Goal: Task Accomplishment & Management: Manage account settings

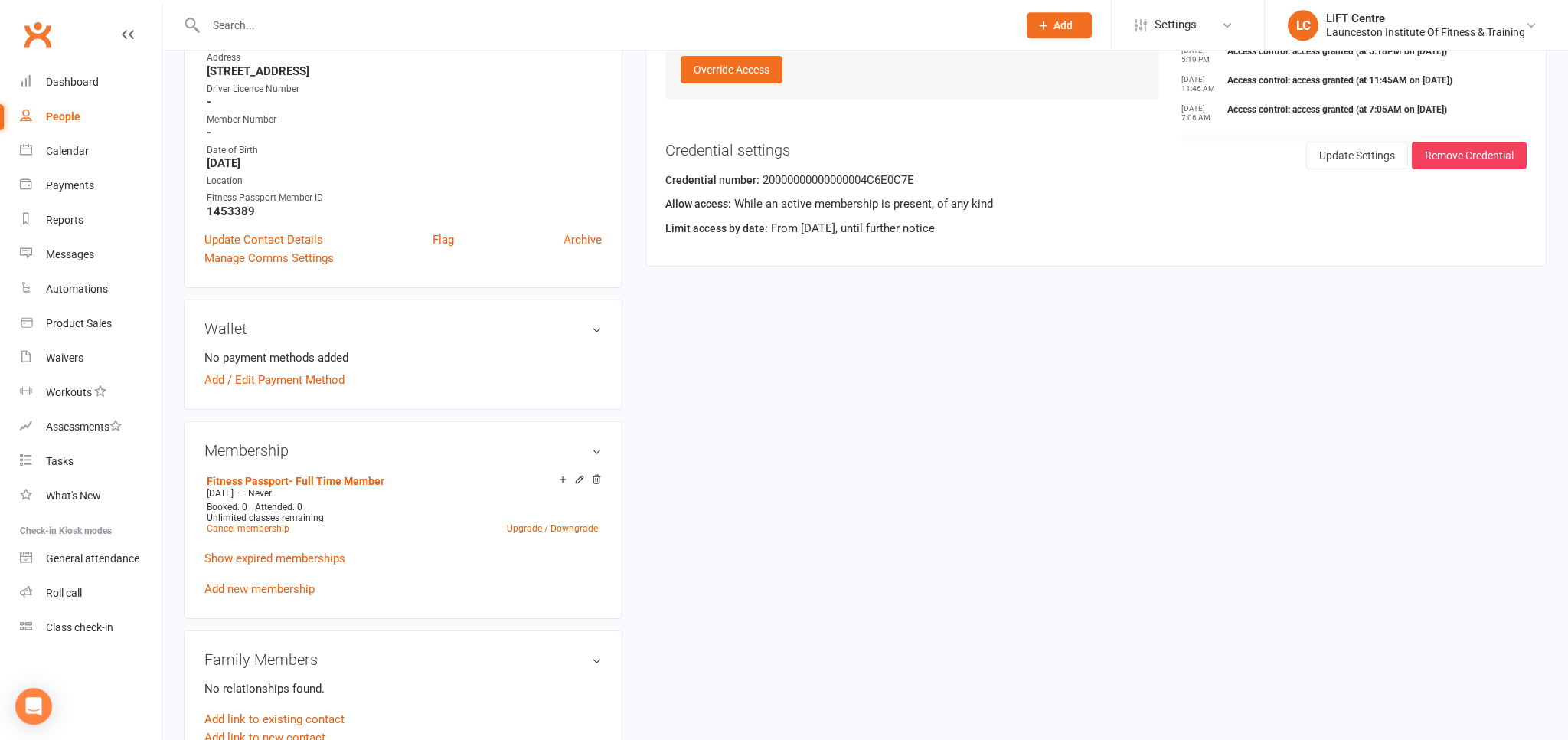
scroll to position [324, 0]
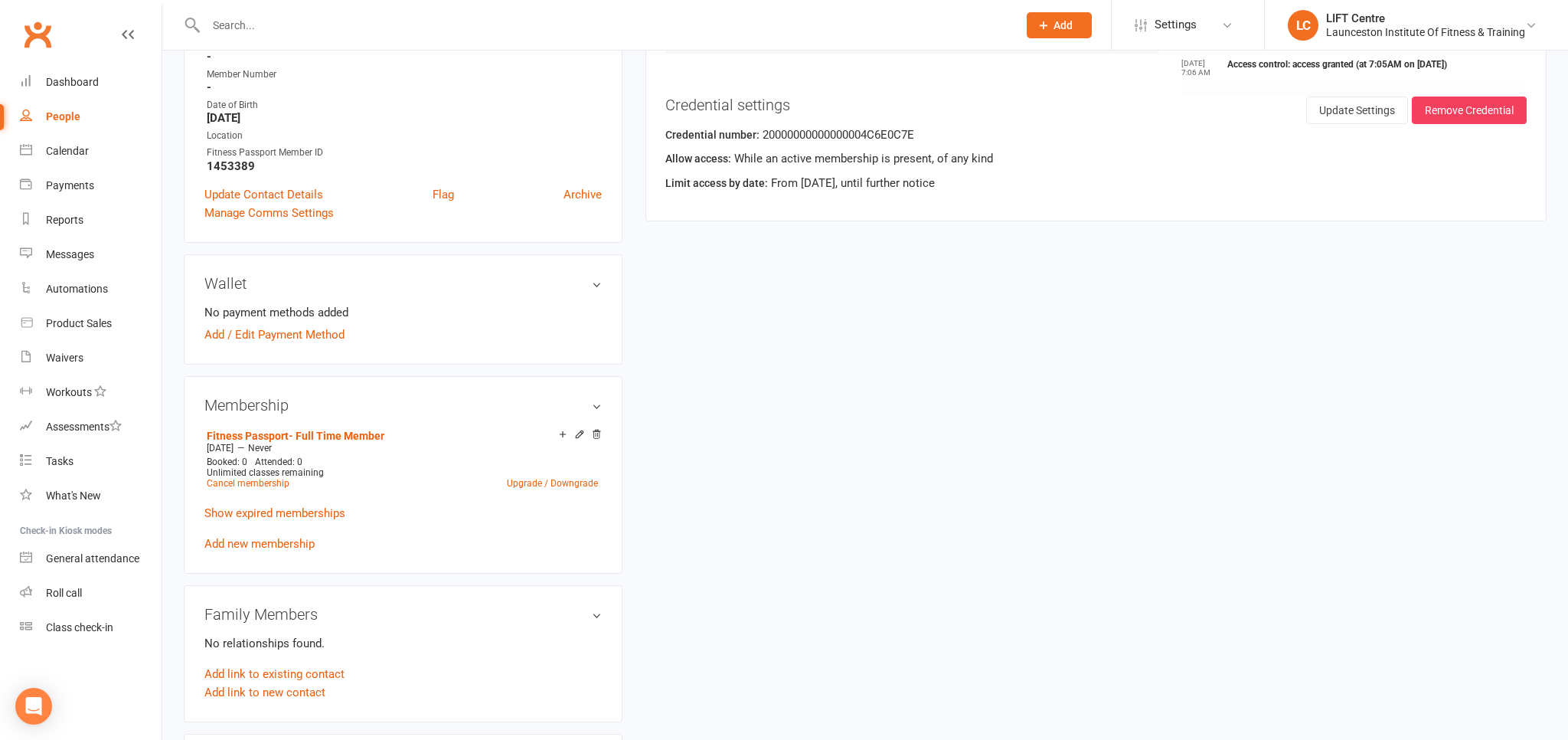
click at [286, 545] on link "Add new membership" at bounding box center [259, 544] width 110 height 13
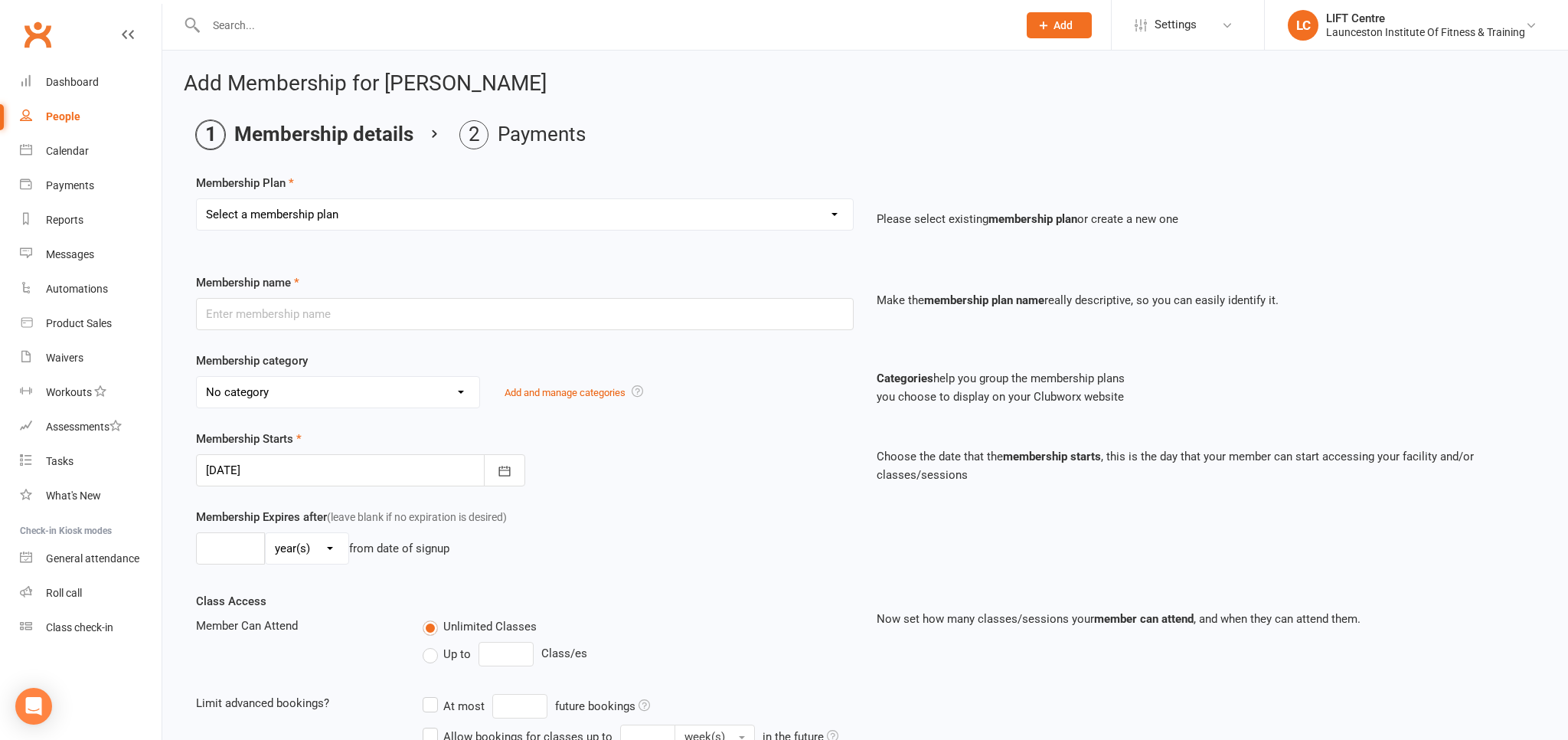
click at [197, 199] on select "Select a membership plan Create new Membership Plan 24/7 Gym Membership Pilates…" at bounding box center [525, 214] width 656 height 31
select select "31"
click option "Fitness Passport + Pilates Plus Membership" at bounding box center [0, 0] width 0 height 0
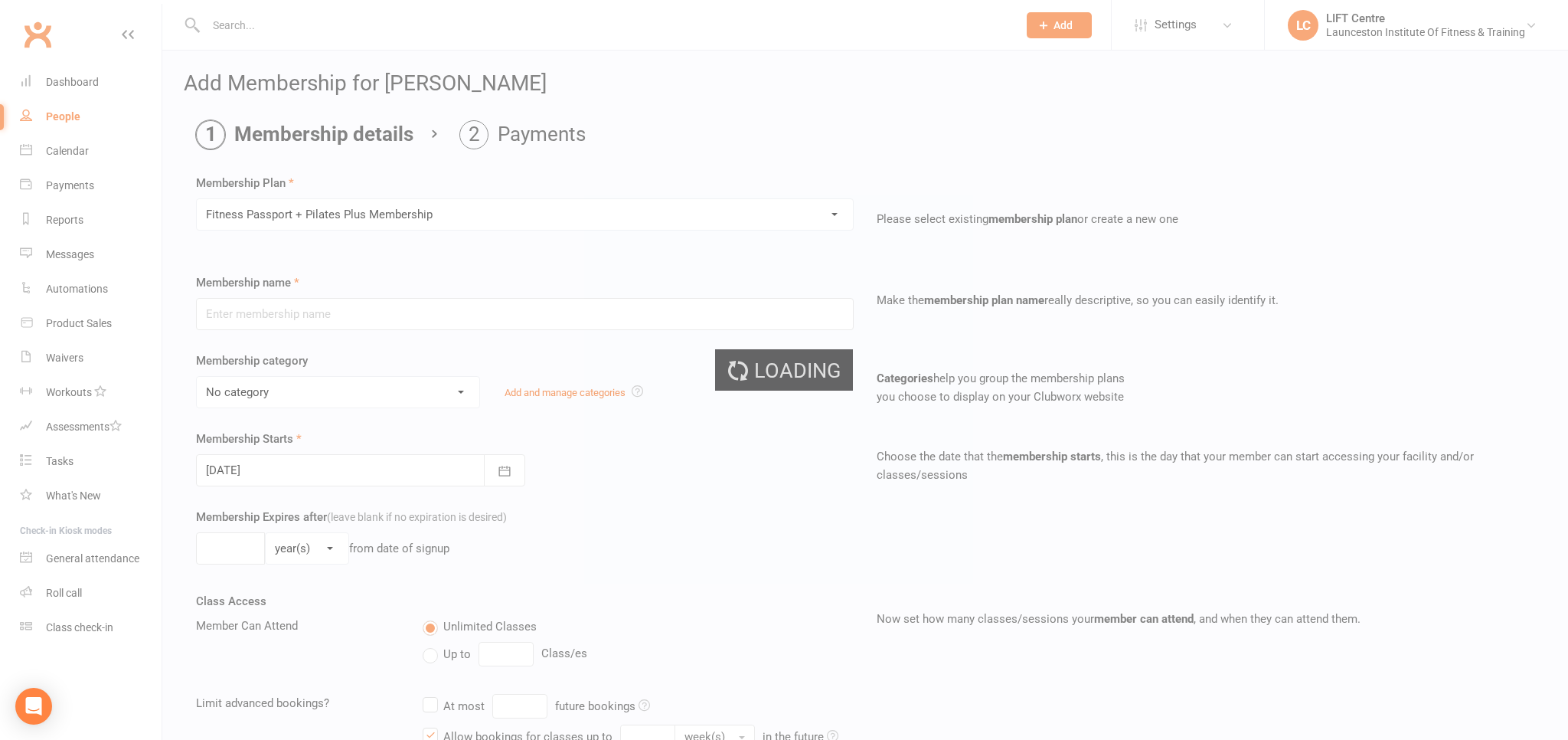
type input "Fitness Passport + Pilates Plus Membership"
select select "12"
type input "0"
type input "1"
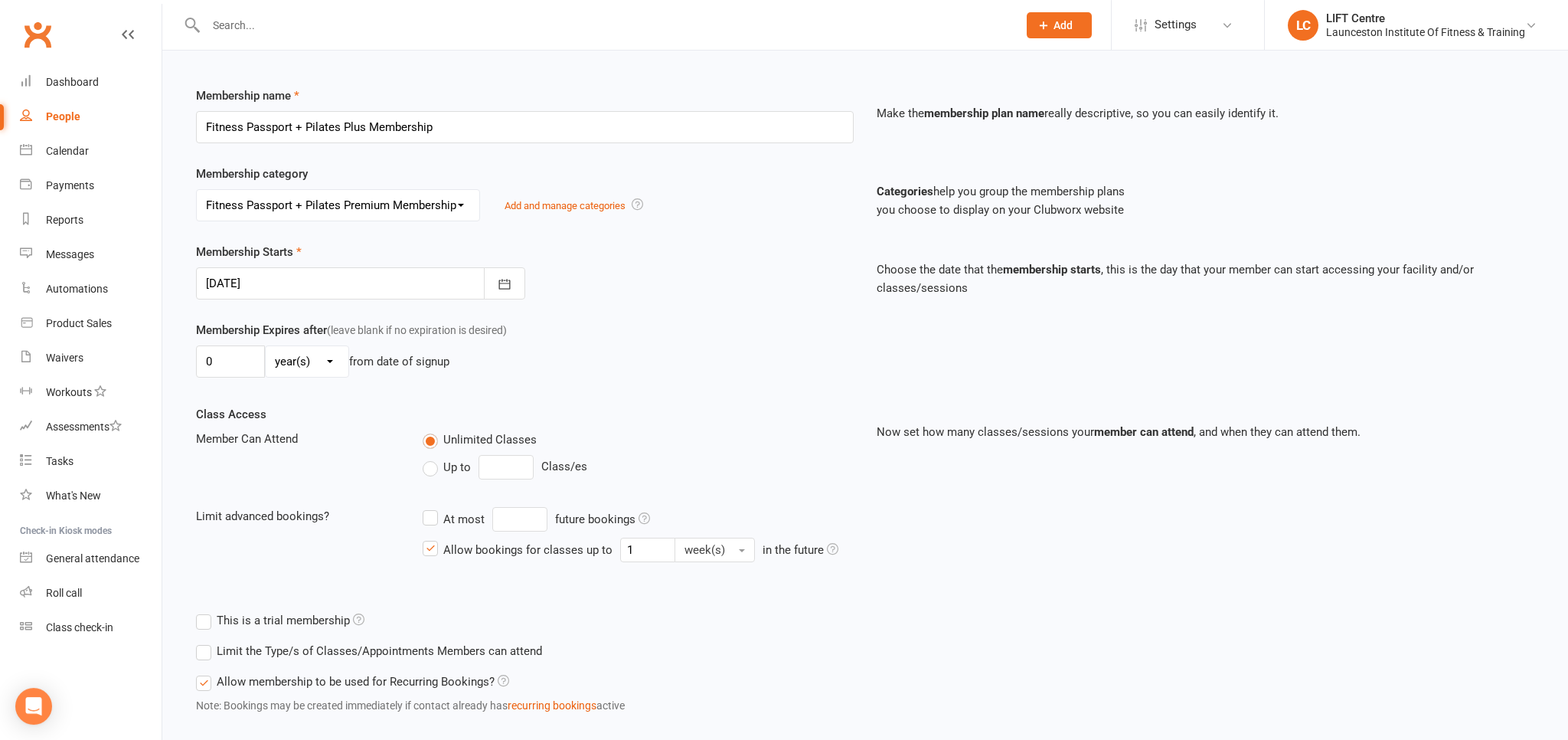
scroll to position [271, 0]
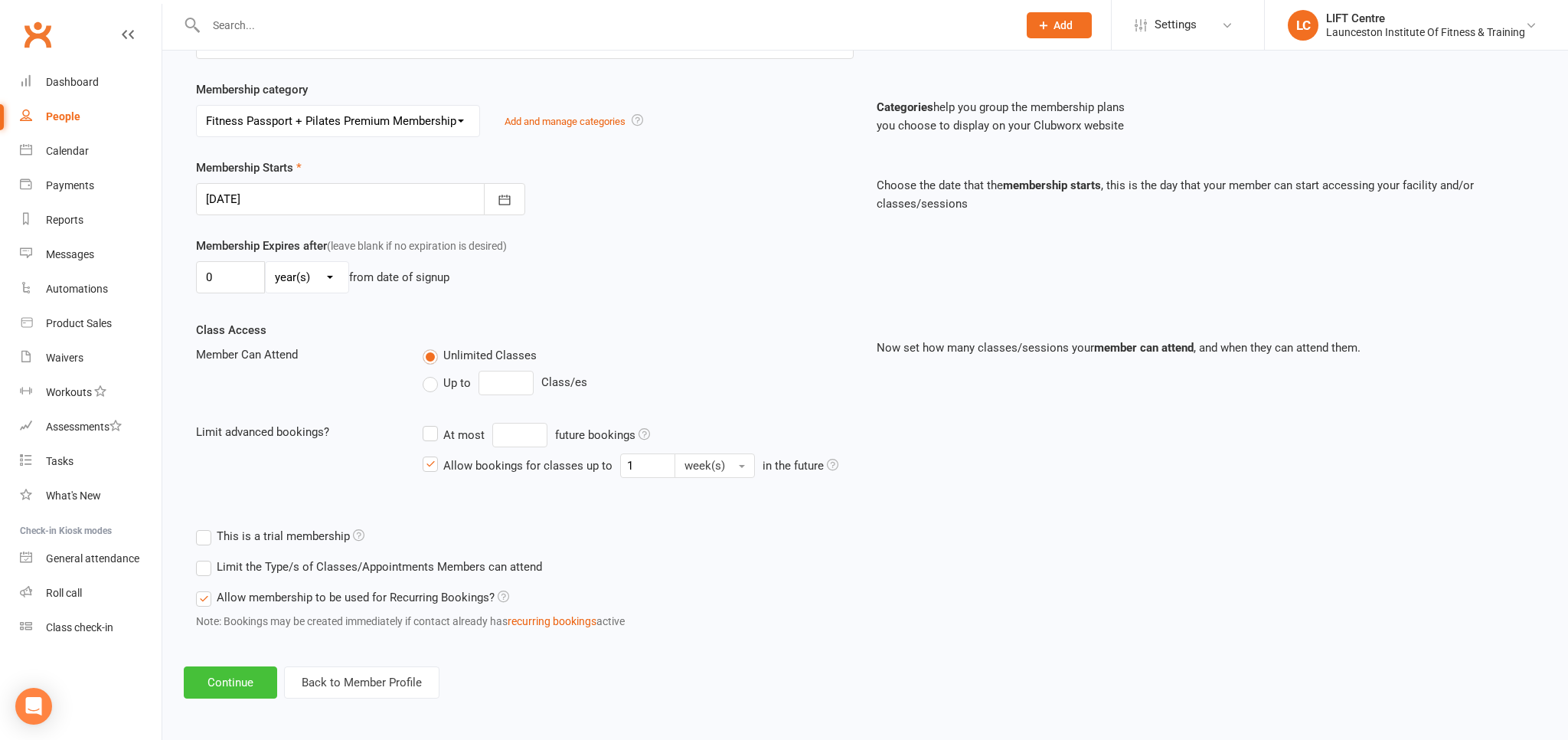
click at [222, 684] on button "Continue" at bounding box center [231, 683] width 94 height 33
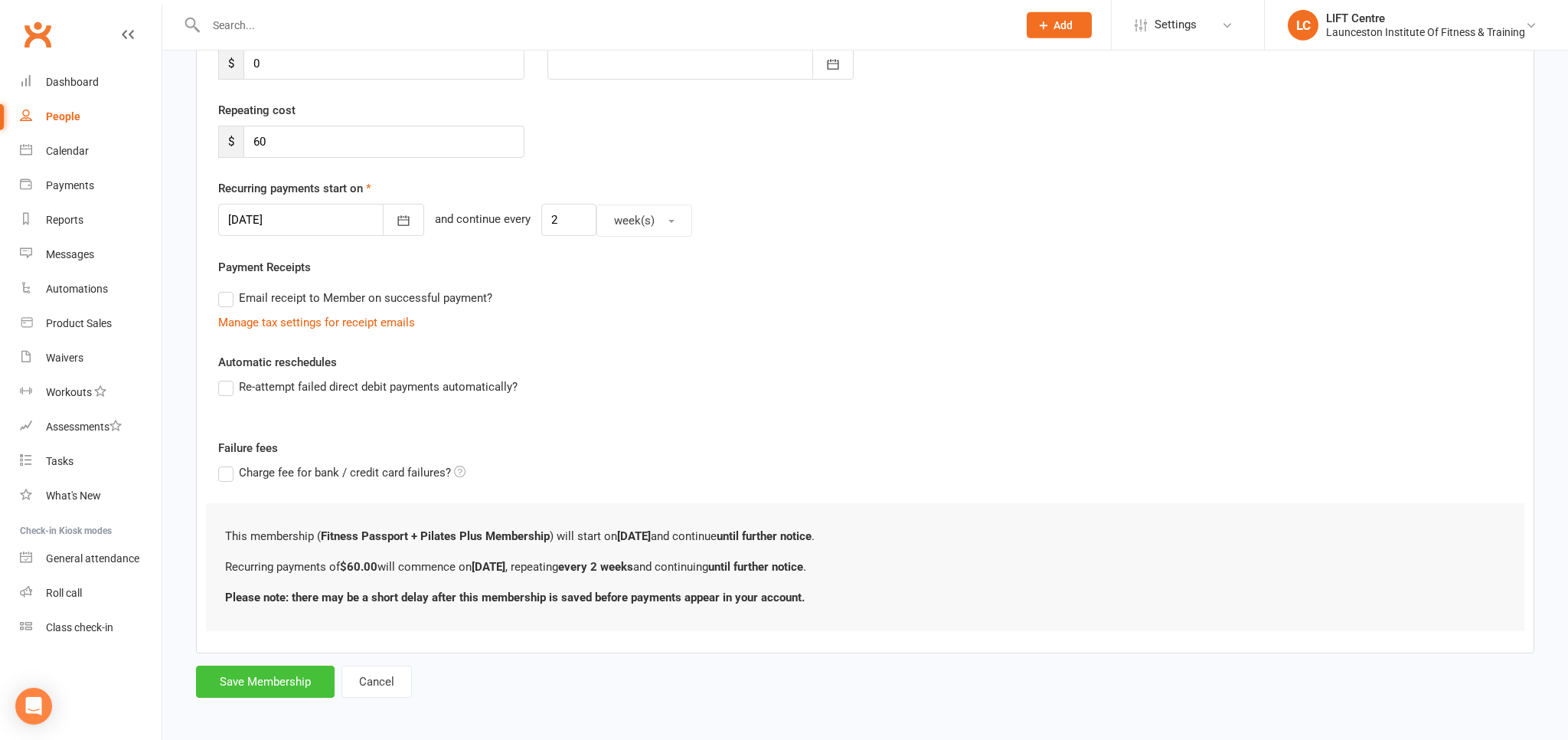
scroll to position [249, 0]
click at [301, 679] on button "Save Membership" at bounding box center [265, 680] width 139 height 33
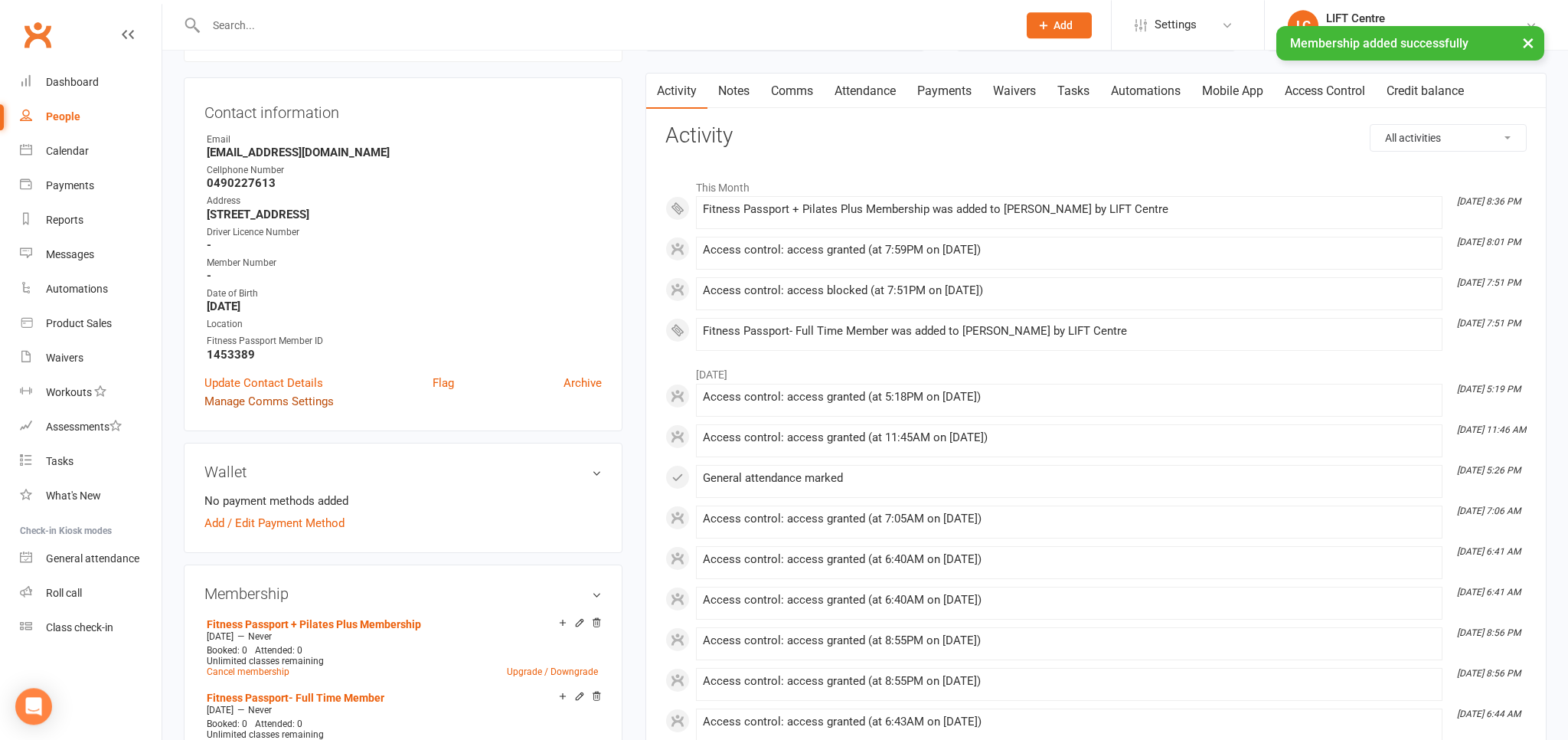
scroll to position [162, 0]
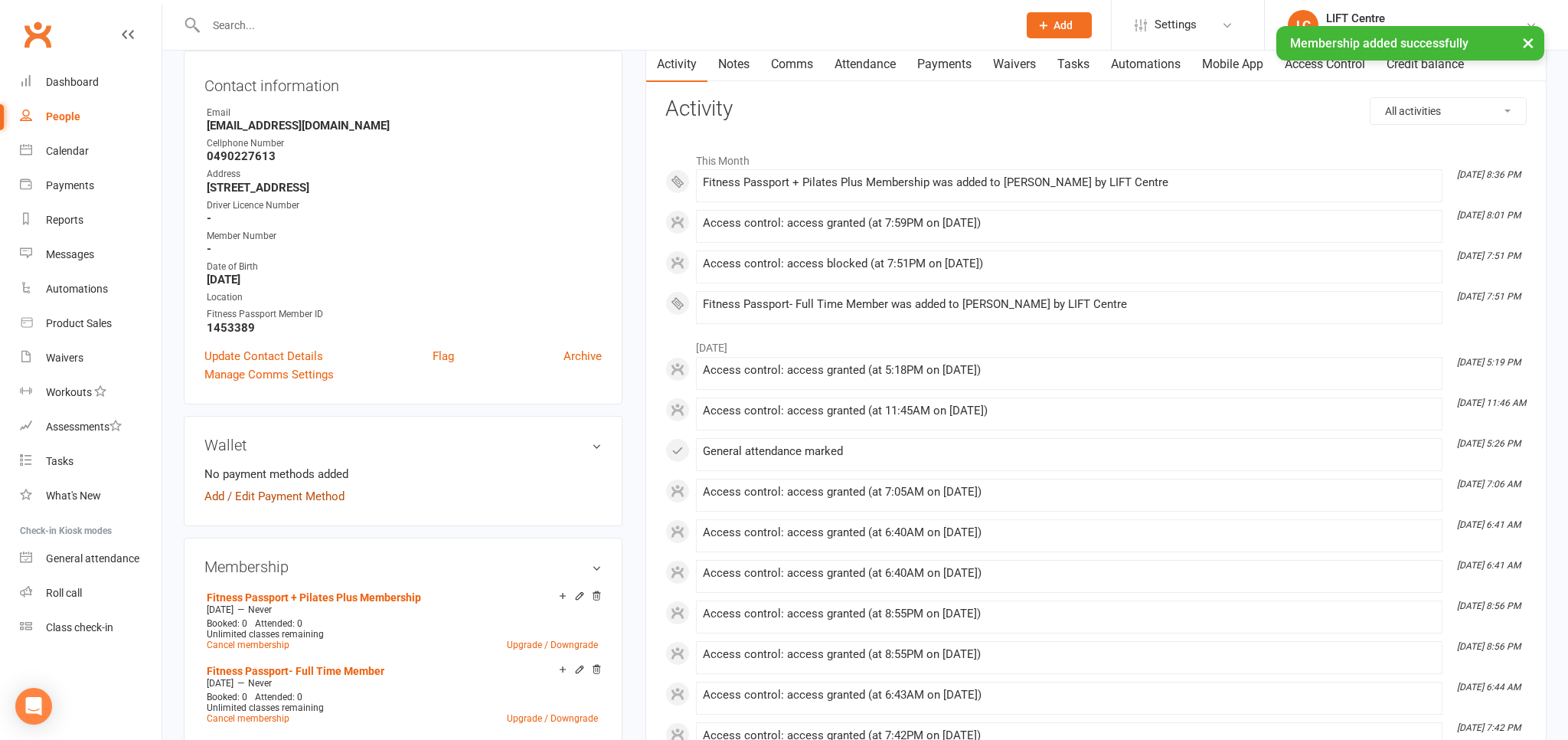
click at [300, 493] on link "Add / Edit Payment Method" at bounding box center [275, 496] width 140 height 18
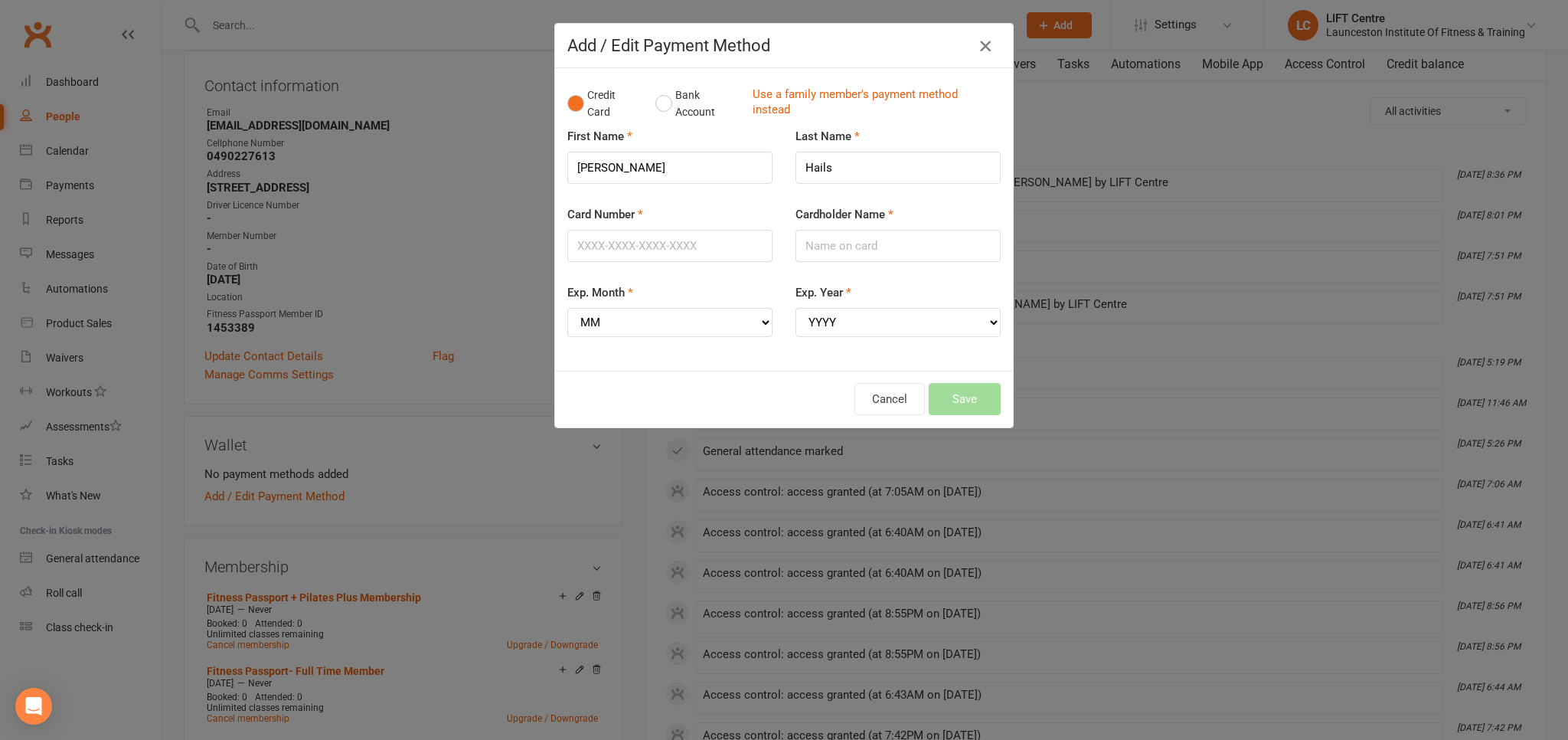
click at [988, 41] on icon "button" at bounding box center [985, 45] width 18 height 18
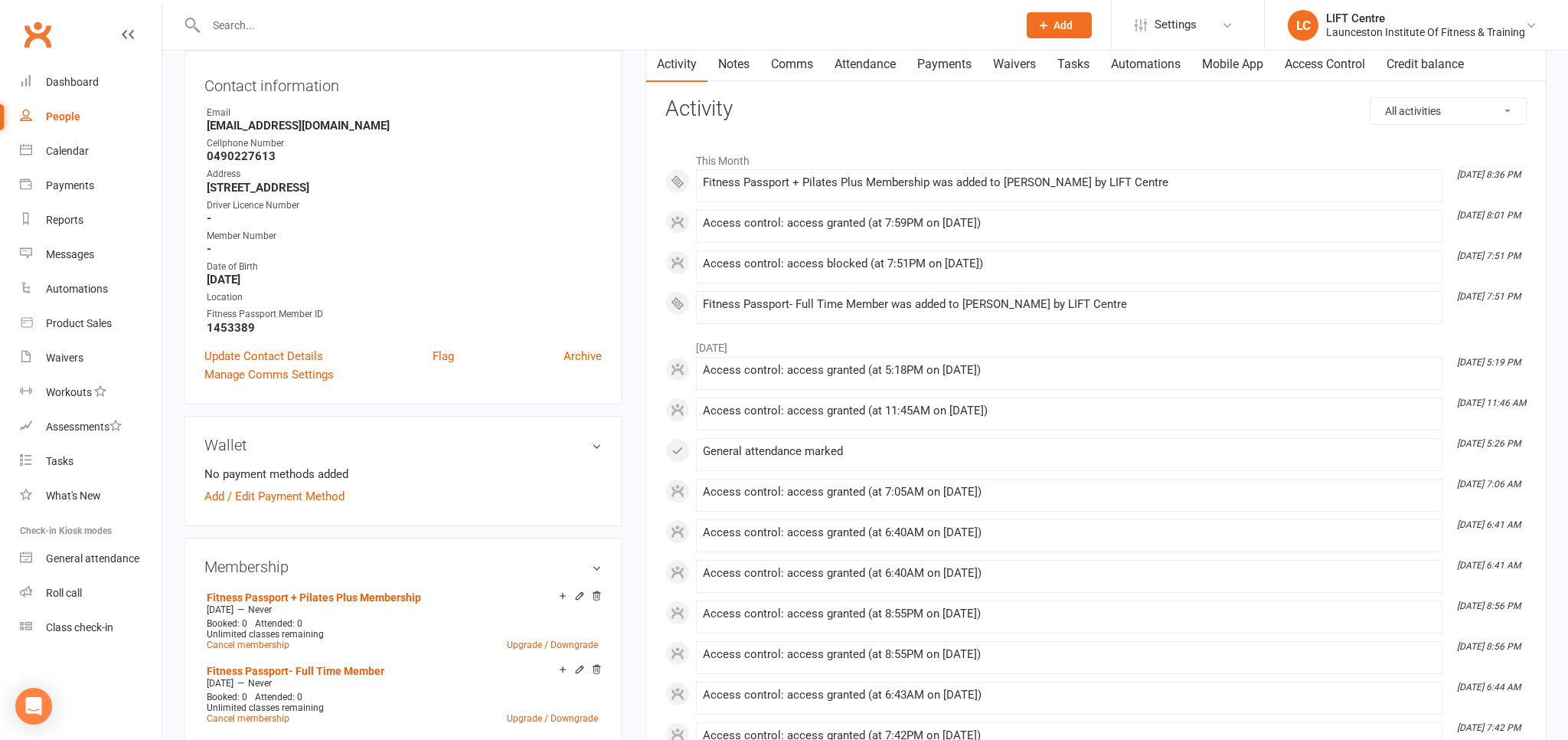
scroll to position [404, 0]
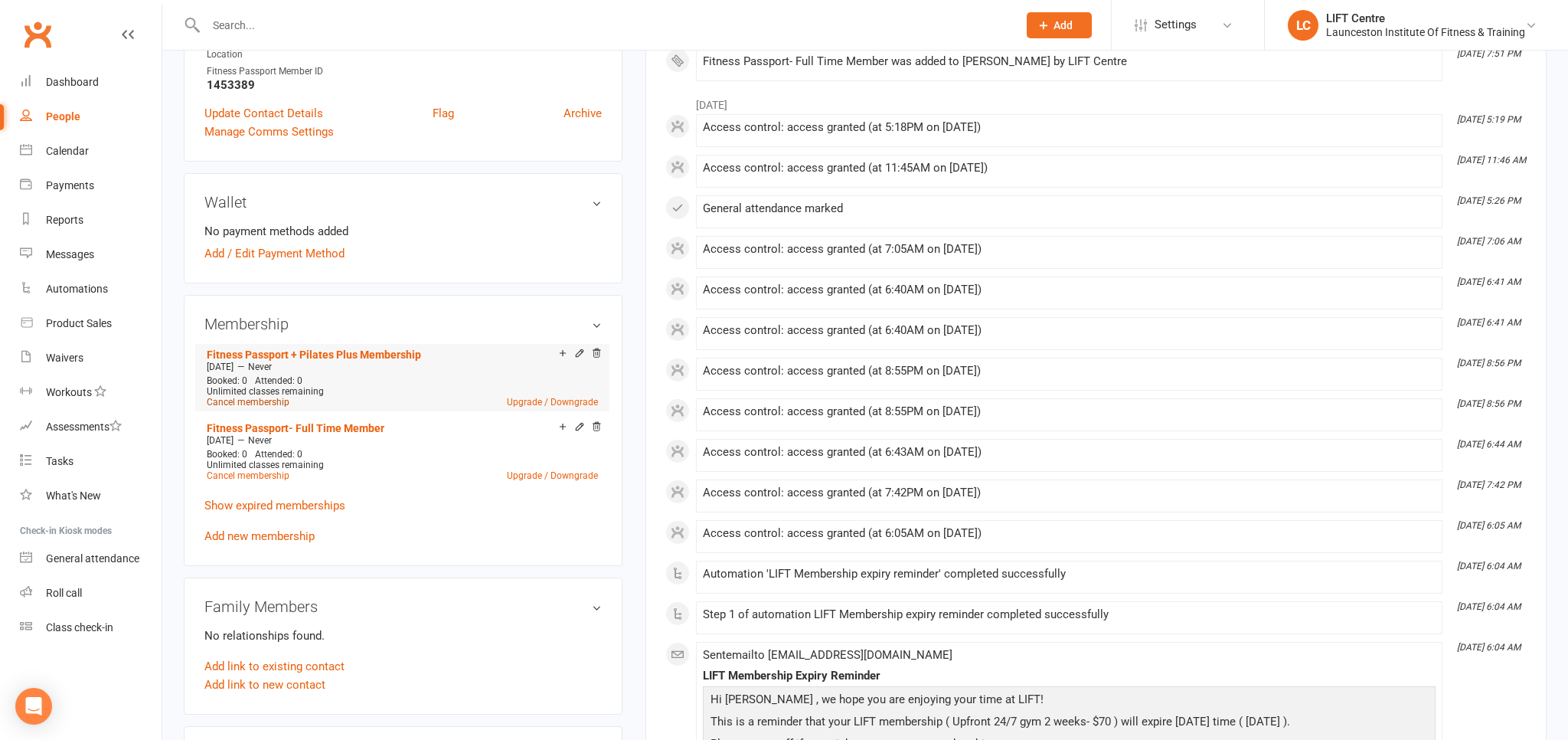
click at [257, 406] on link "Cancel membership" at bounding box center [248, 401] width 82 height 11
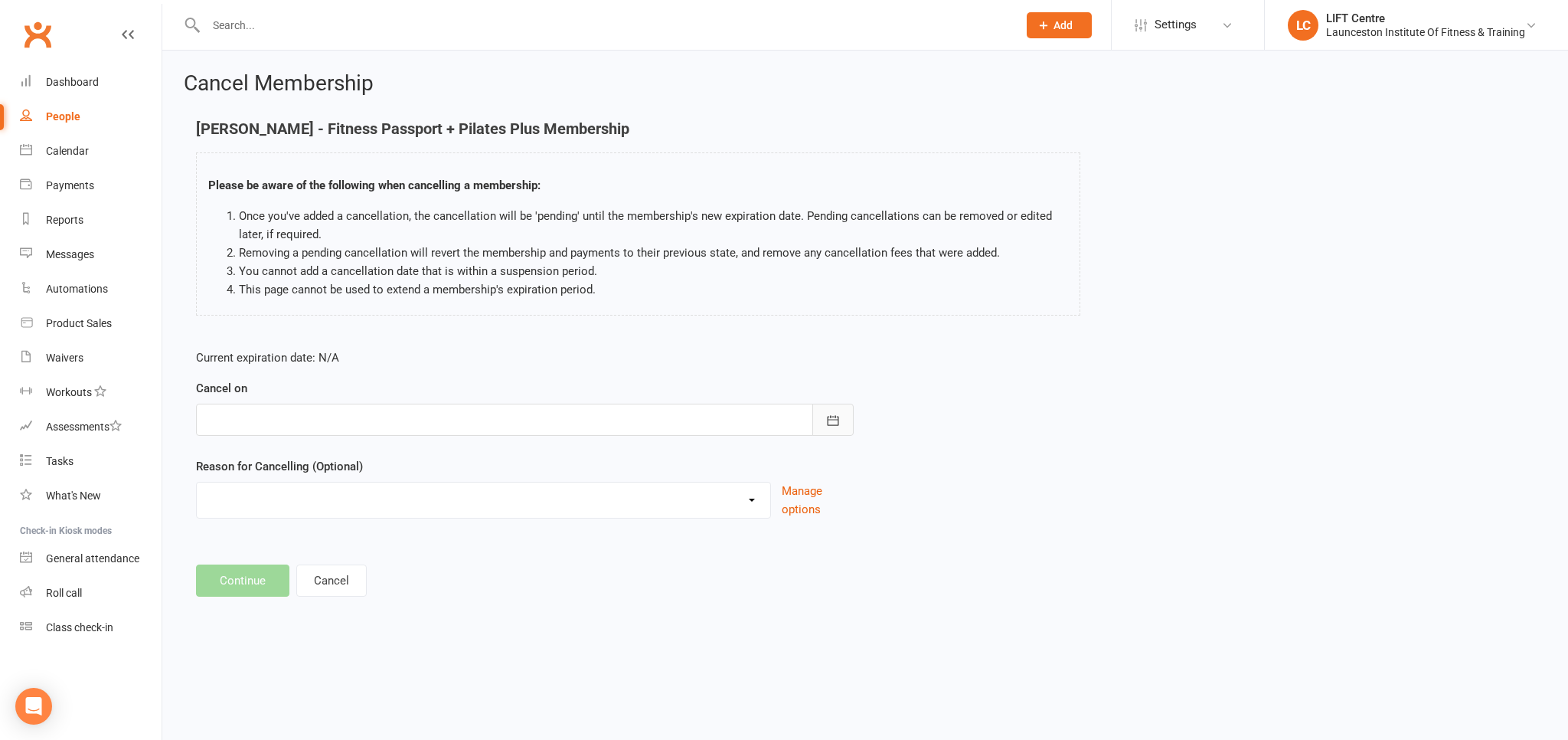
click at [813, 420] on button "button" at bounding box center [833, 419] width 41 height 33
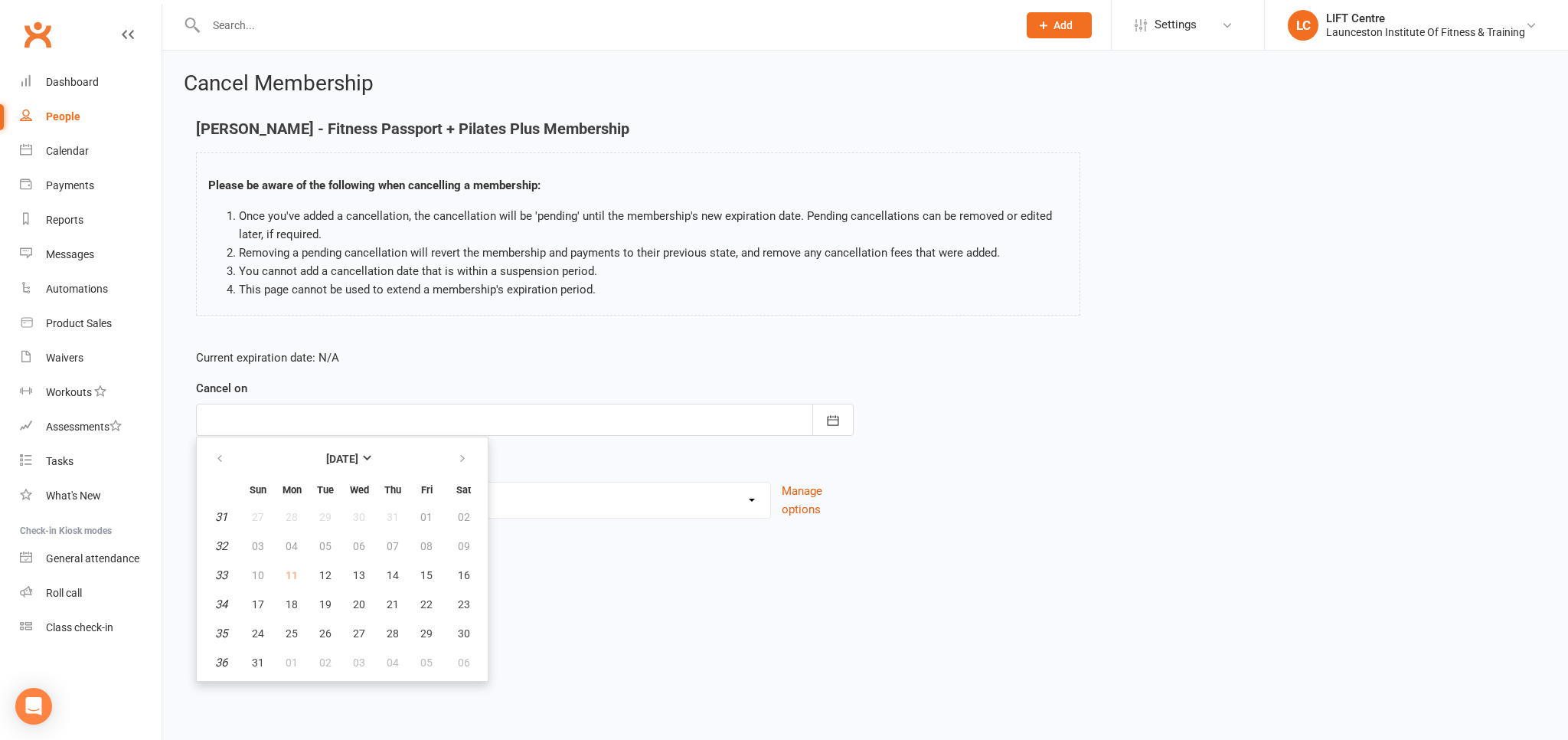
click at [293, 574] on td "11" at bounding box center [292, 574] width 33 height 28
click at [747, 460] on div "Reason for Cancelling (Optional) Cancelled by staff (overdues) Change to Fitnes…" at bounding box center [525, 487] width 658 height 61
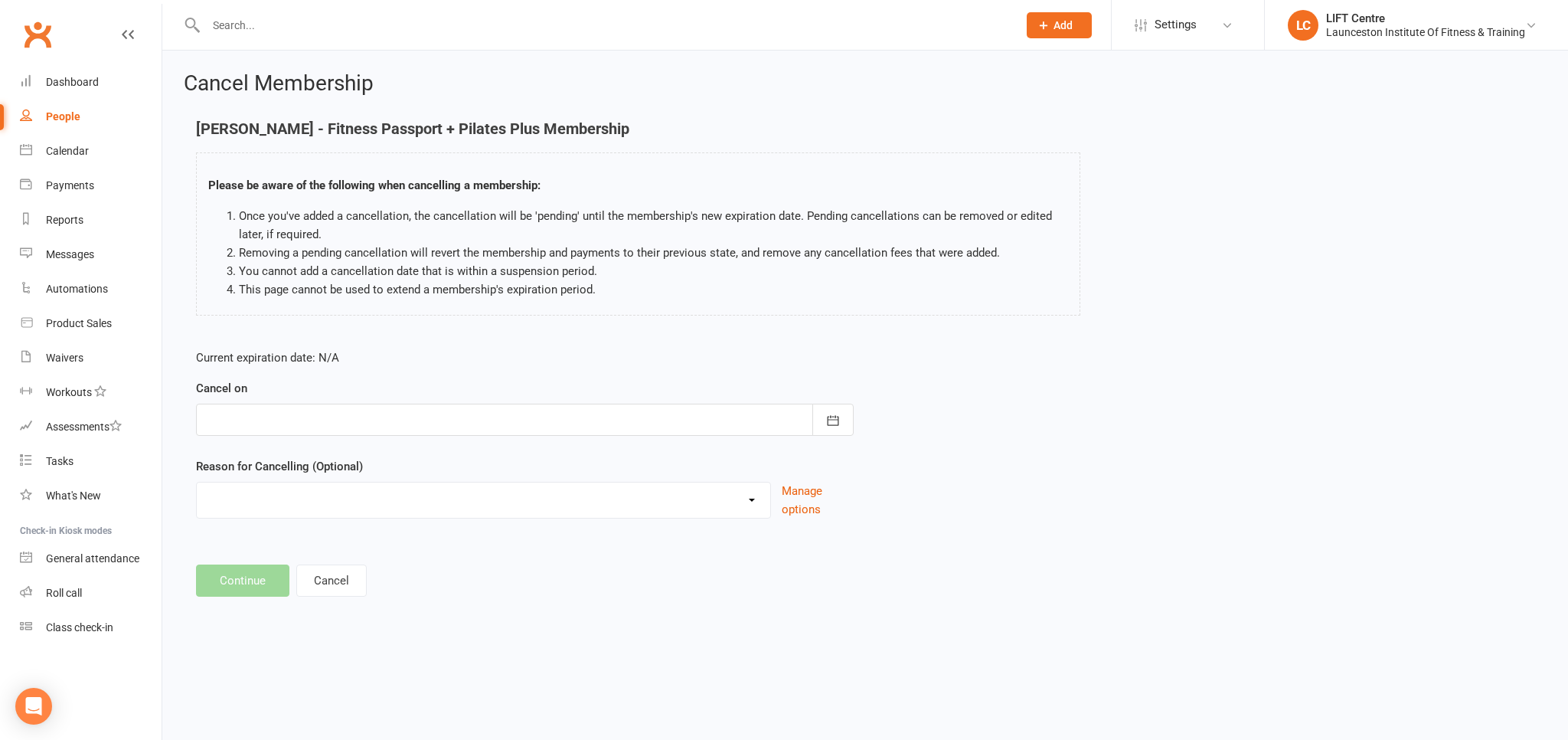
click at [503, 416] on div at bounding box center [525, 419] width 658 height 33
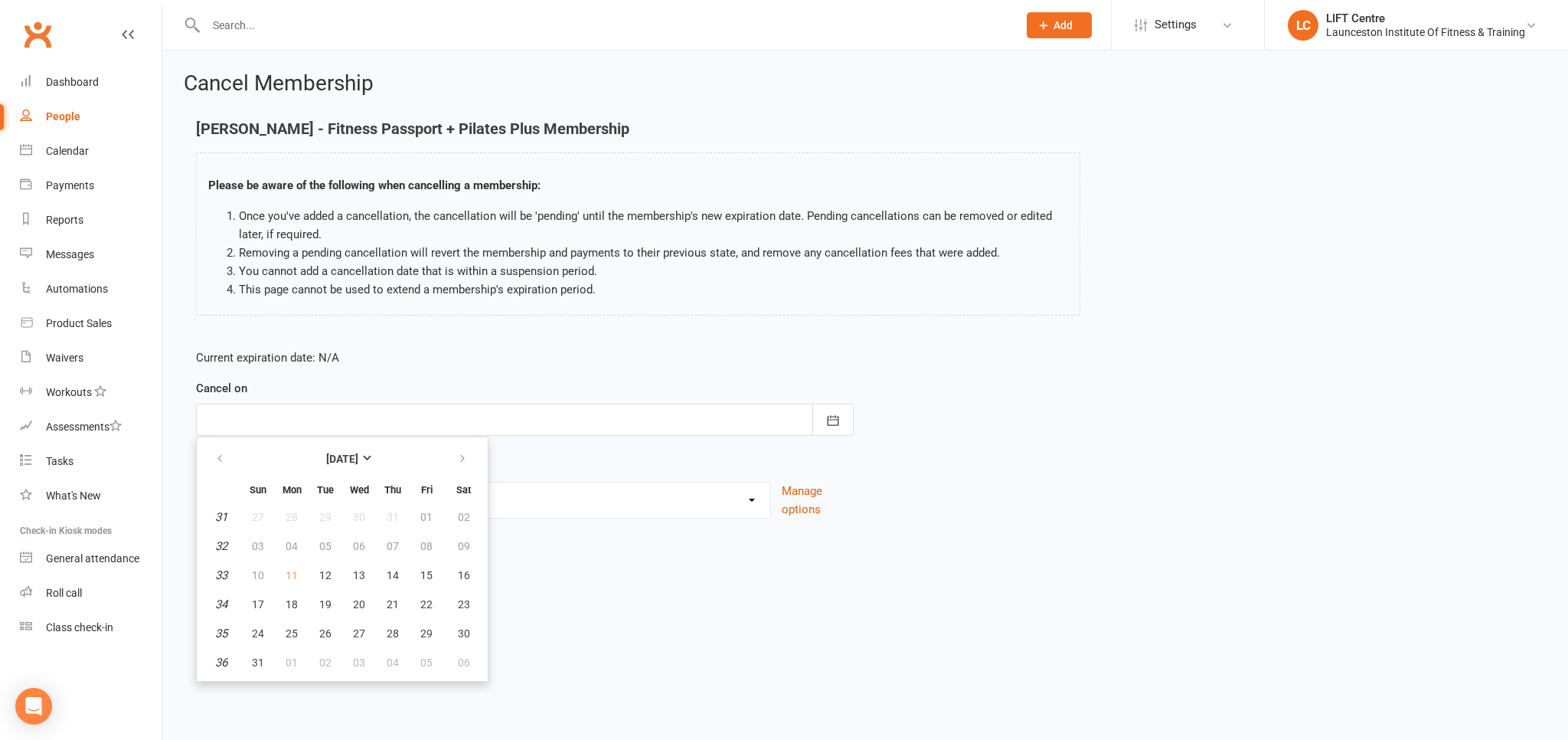
click at [293, 572] on td "11" at bounding box center [292, 574] width 33 height 28
click at [671, 558] on main "[PERSON_NAME] - Fitness Passport + Pilates Plus Membership Please be aware of t…" at bounding box center [865, 358] width 1363 height 476
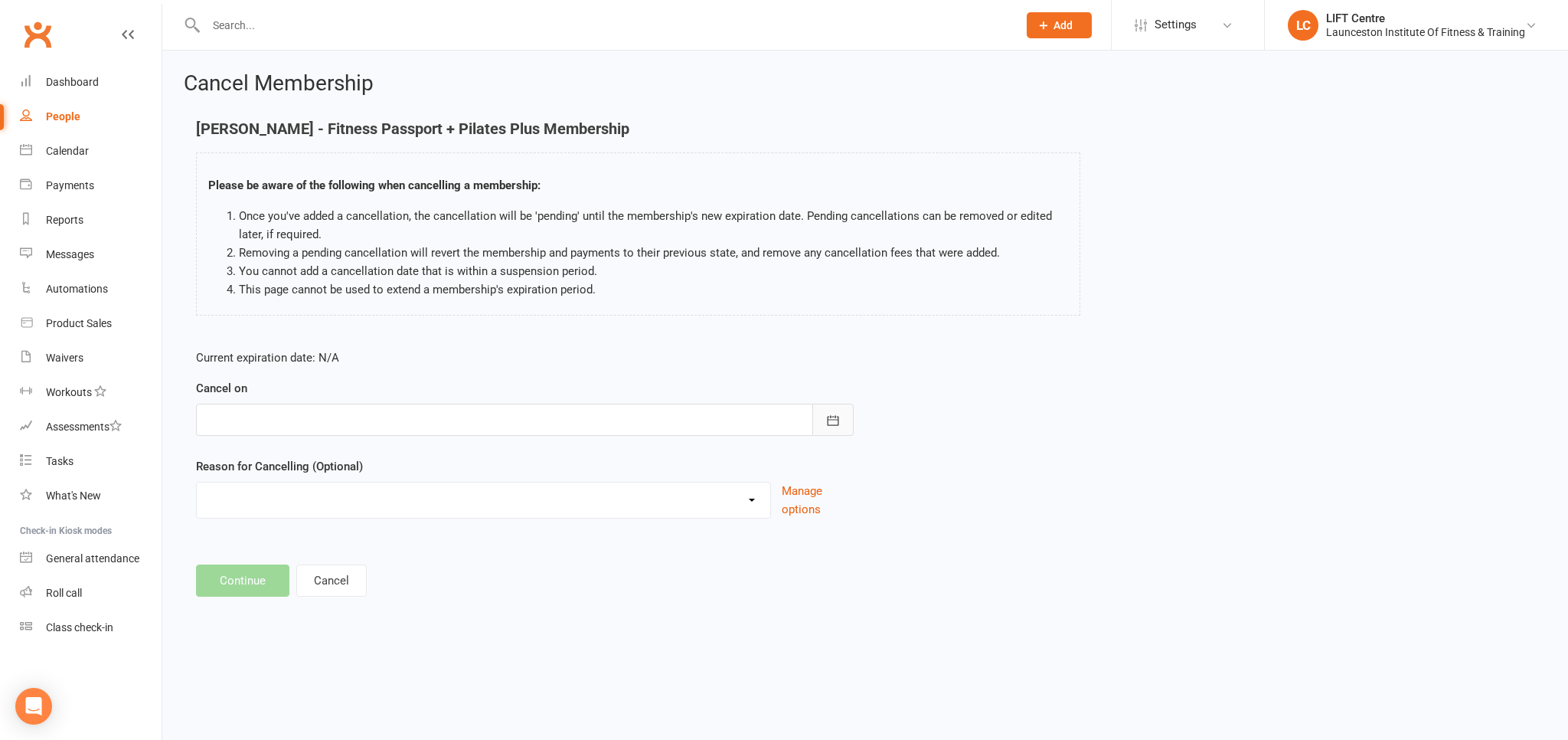
click at [829, 424] on icon "button" at bounding box center [834, 419] width 11 height 10
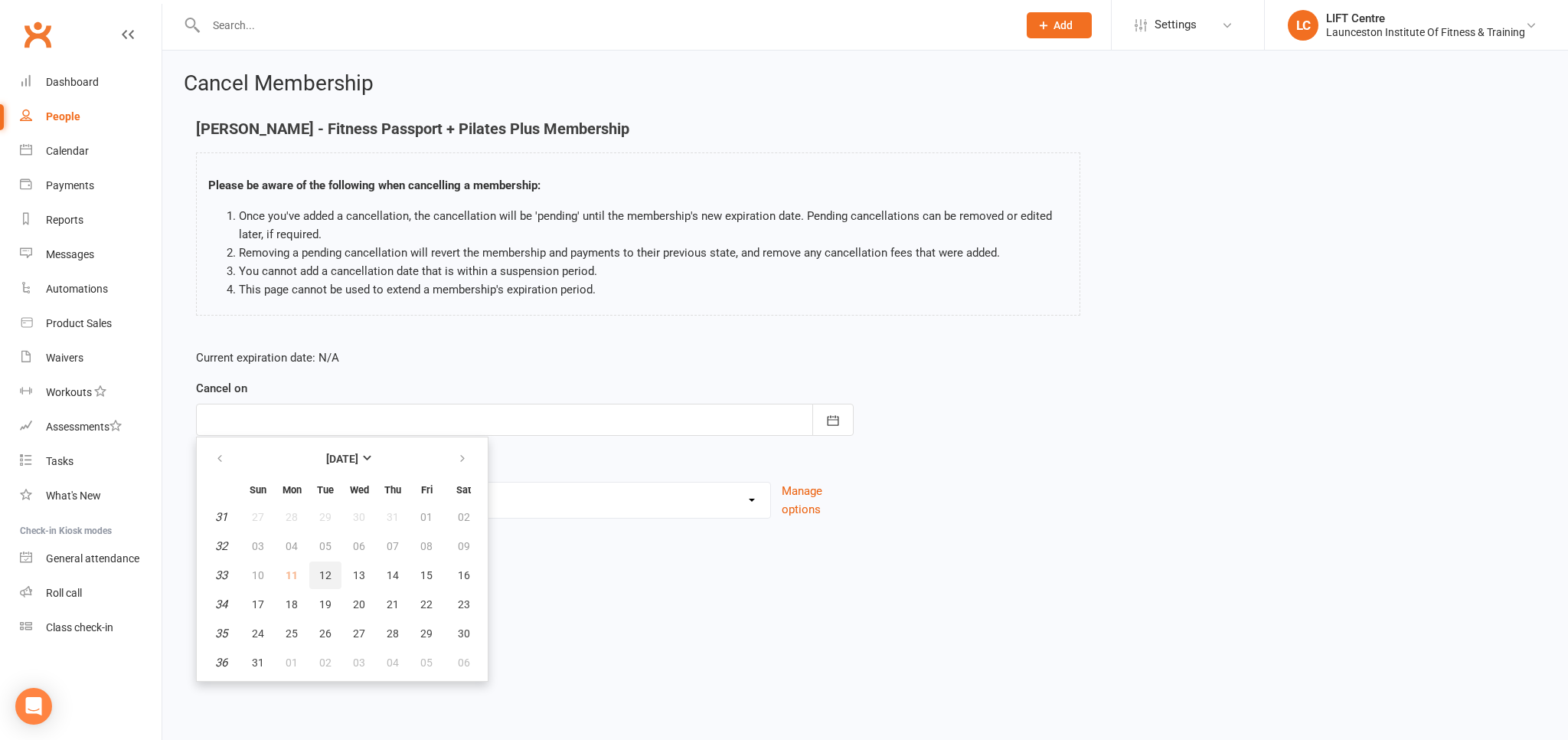
click at [329, 575] on span "12" at bounding box center [325, 574] width 12 height 12
type input "[DATE]"
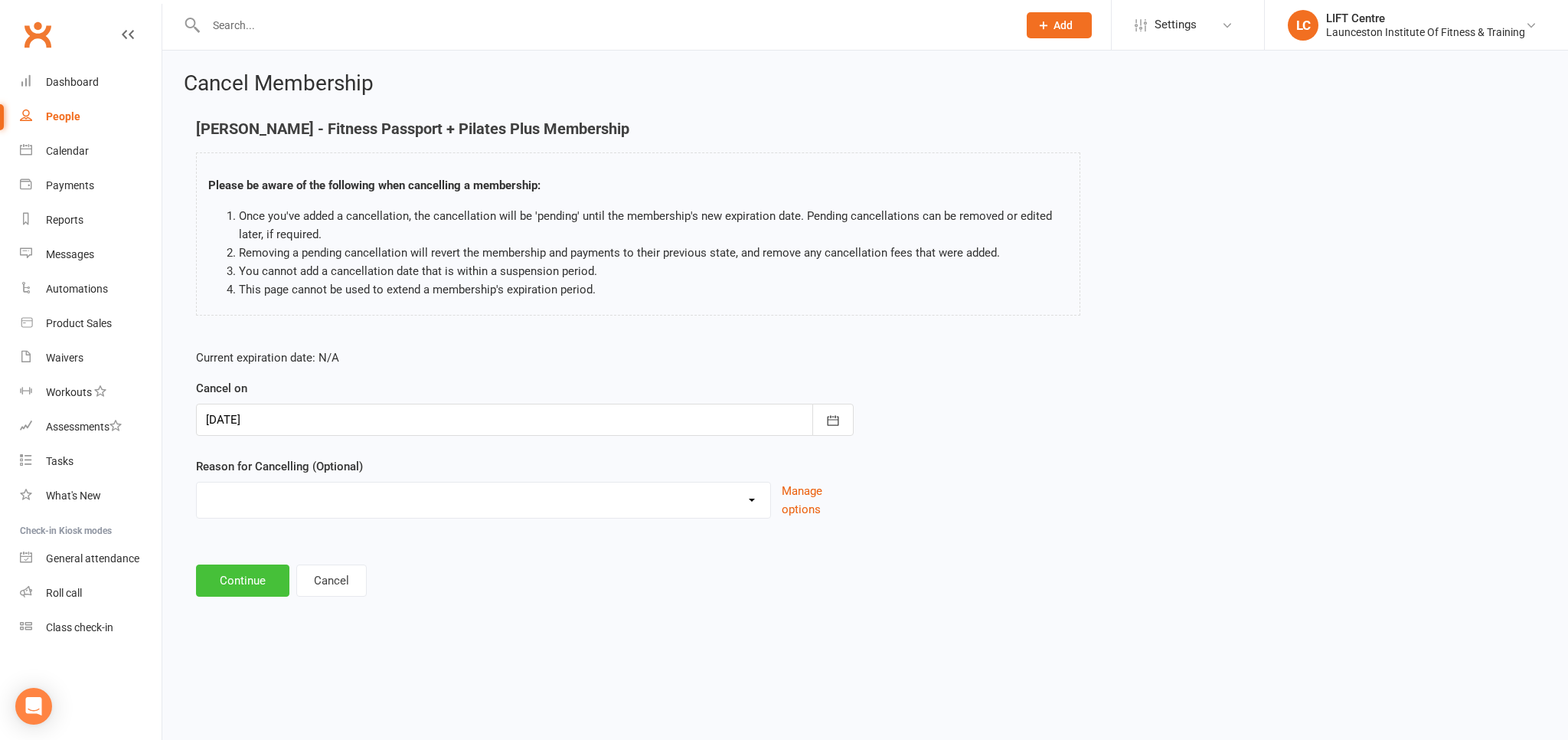
click at [252, 586] on button "Continue" at bounding box center [243, 580] width 94 height 33
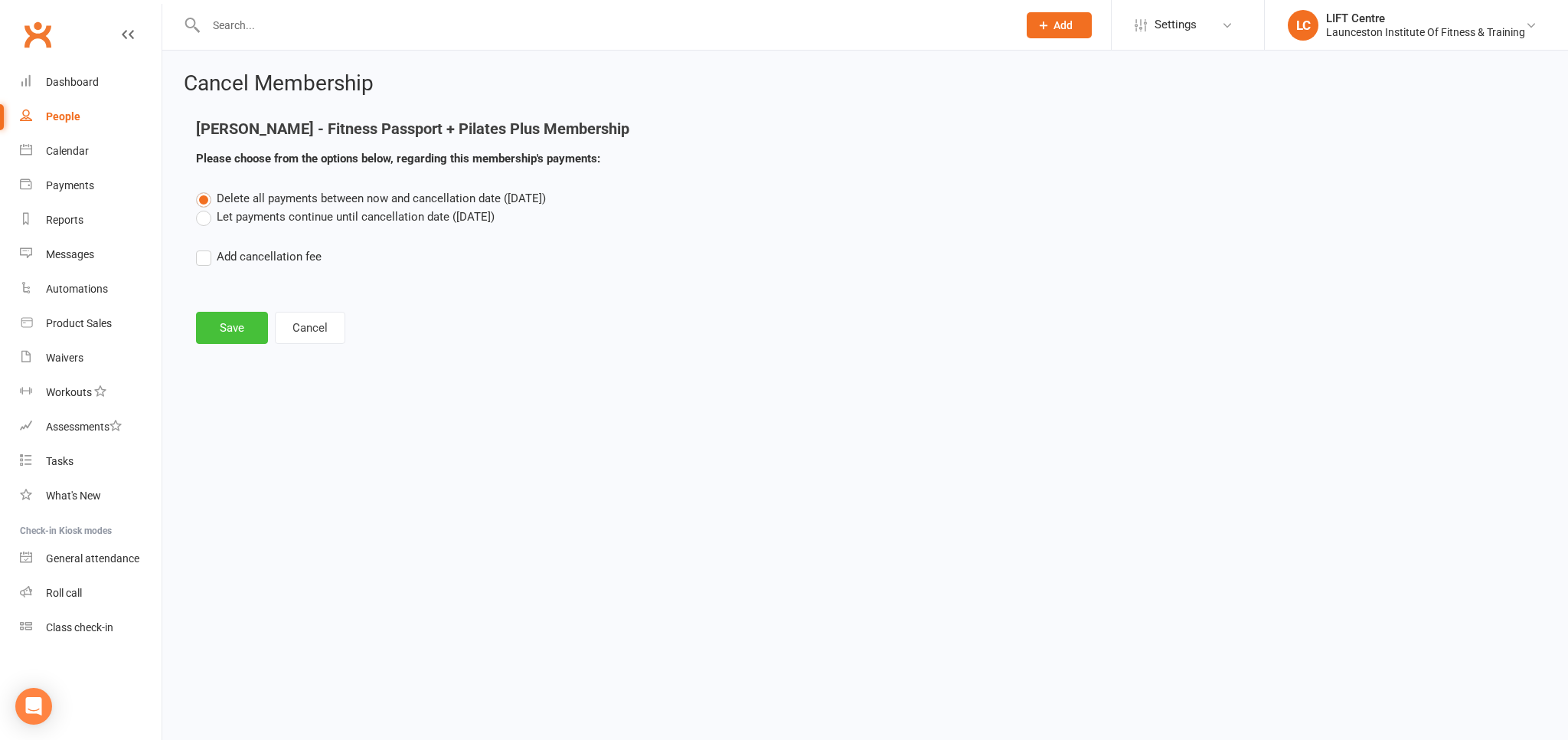
click at [233, 333] on button "Save" at bounding box center [232, 328] width 72 height 33
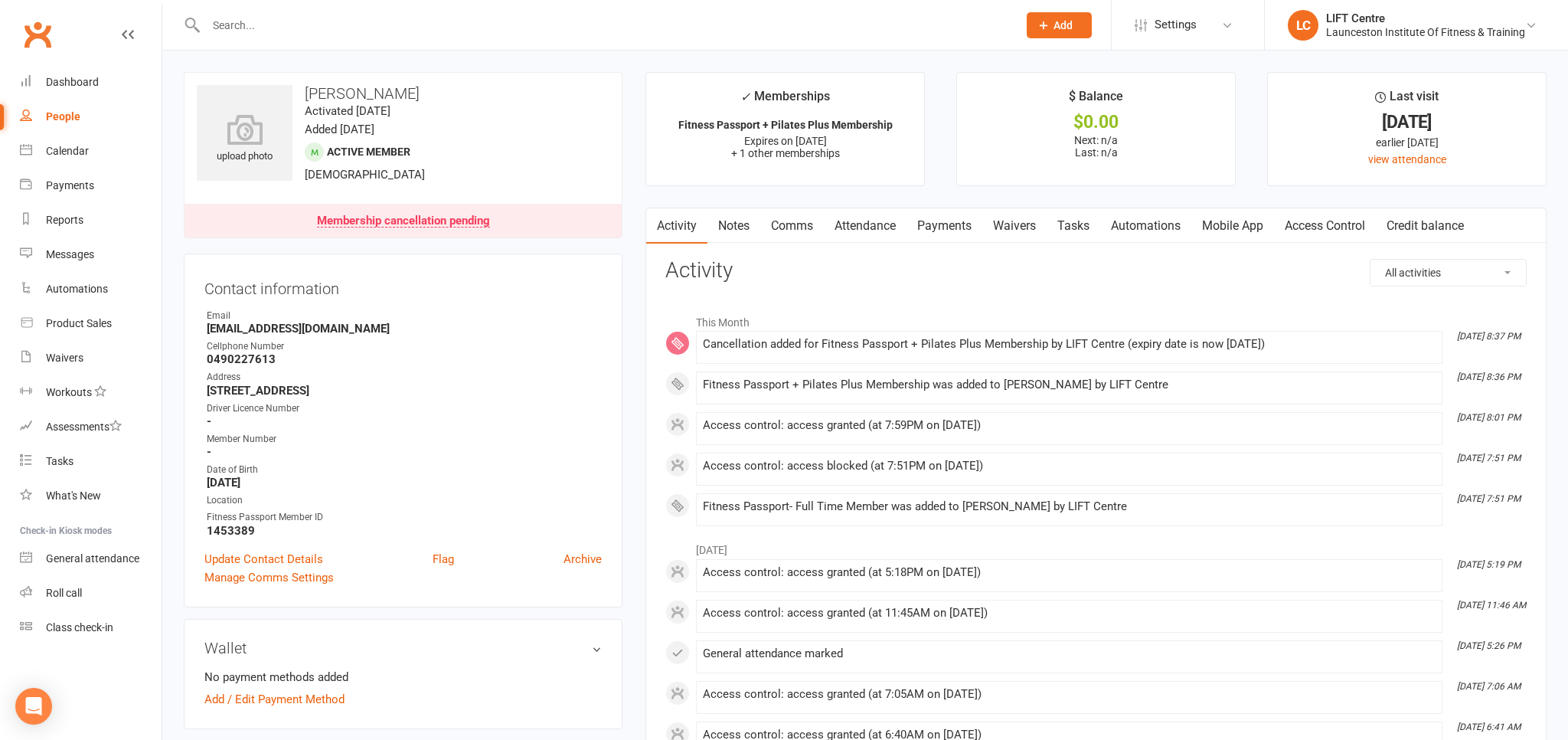
click at [256, 29] on input "text" at bounding box center [603, 25] width 805 height 21
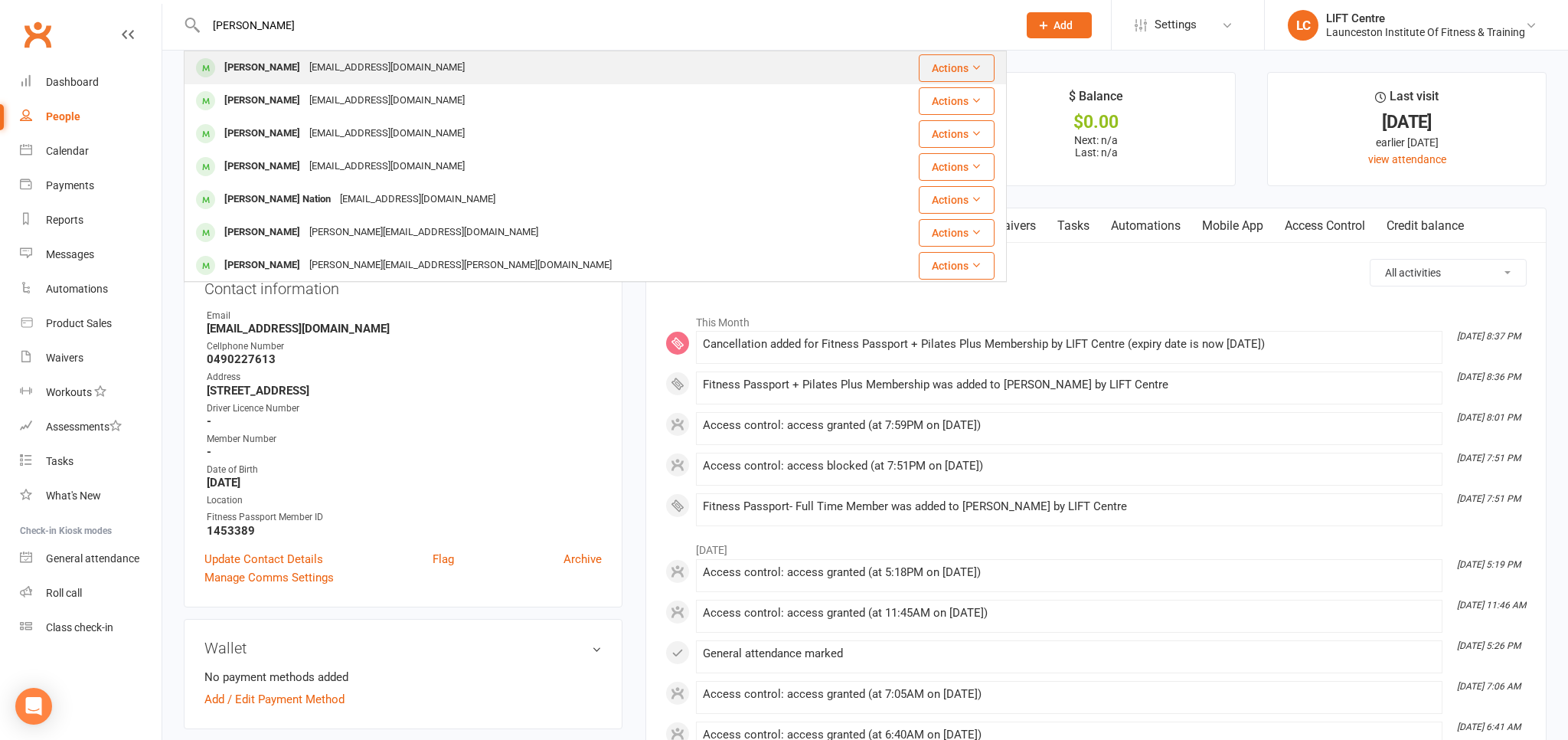
type input "[PERSON_NAME]"
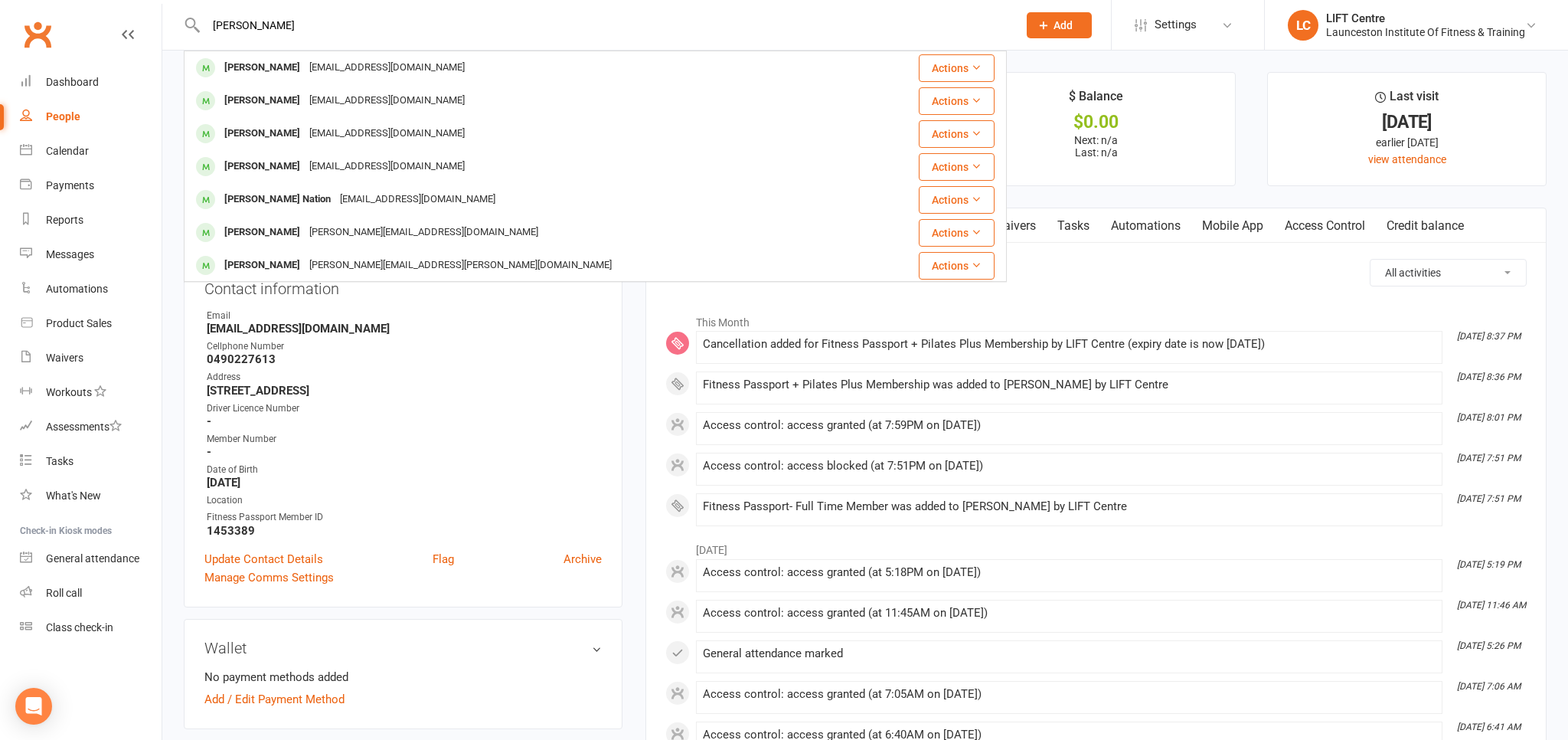
click at [420, 66] on div "[EMAIL_ADDRESS][DOMAIN_NAME]" at bounding box center [387, 67] width 165 height 22
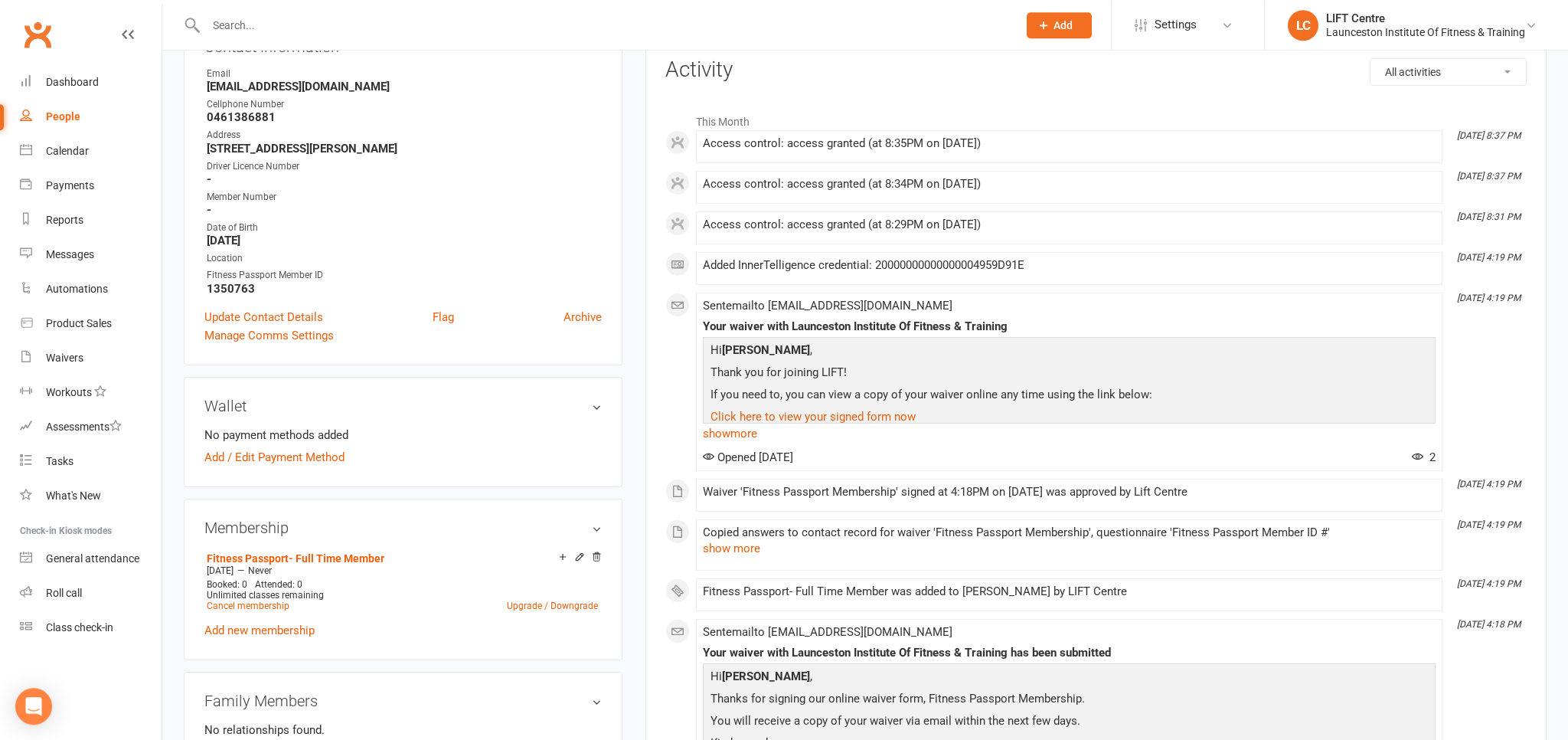
scroll to position [242, 0]
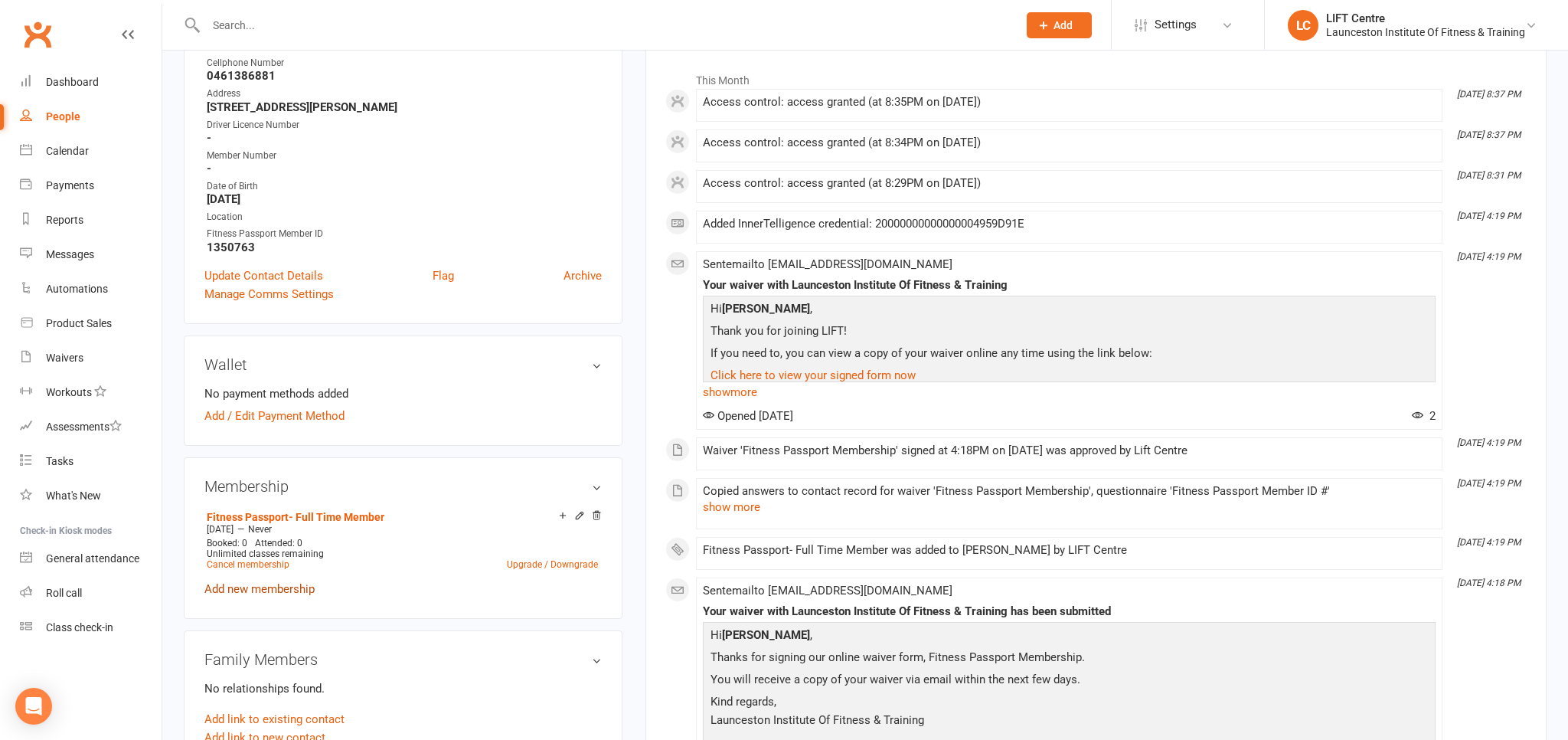
click at [274, 593] on link "Add new membership" at bounding box center [259, 589] width 110 height 13
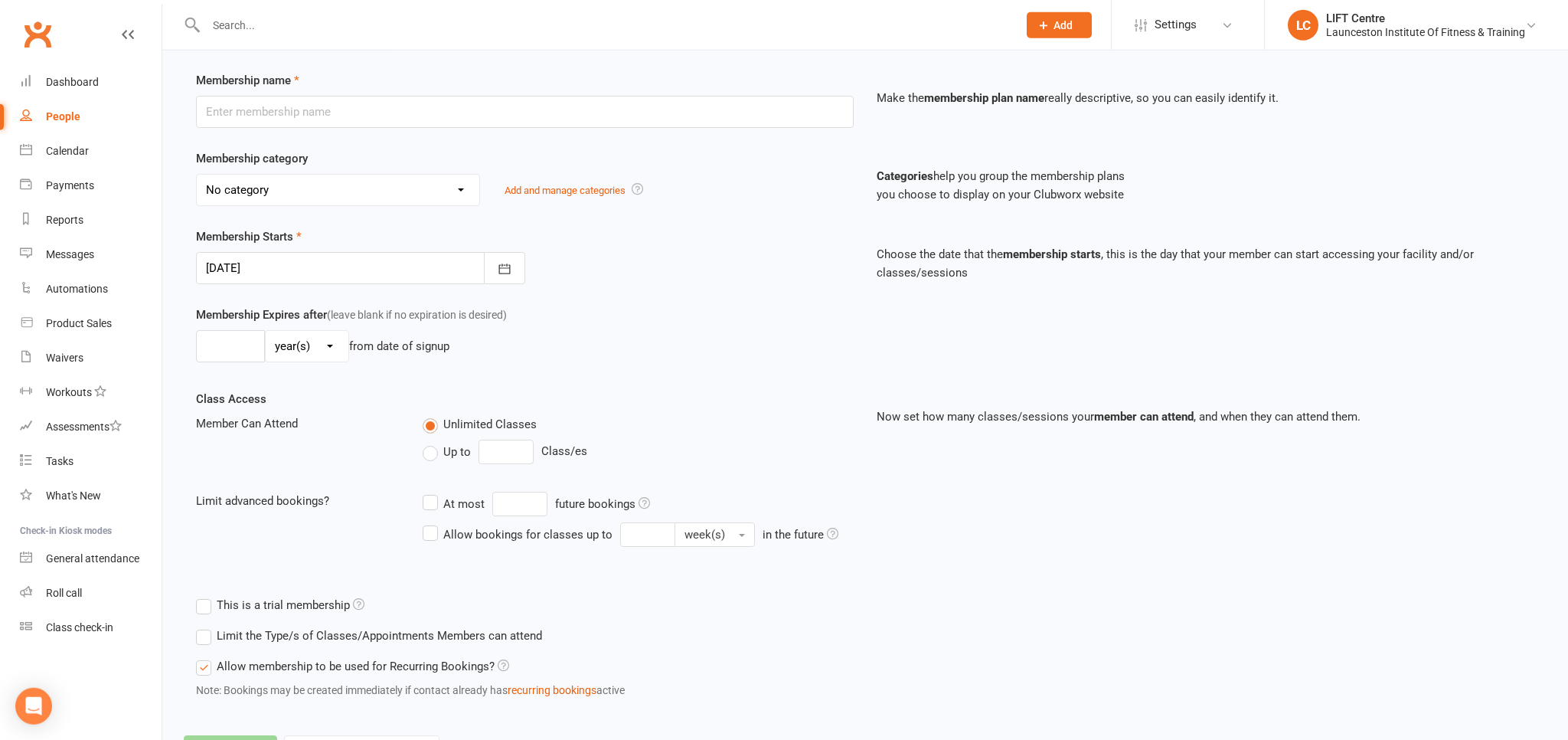
scroll to position [162, 0]
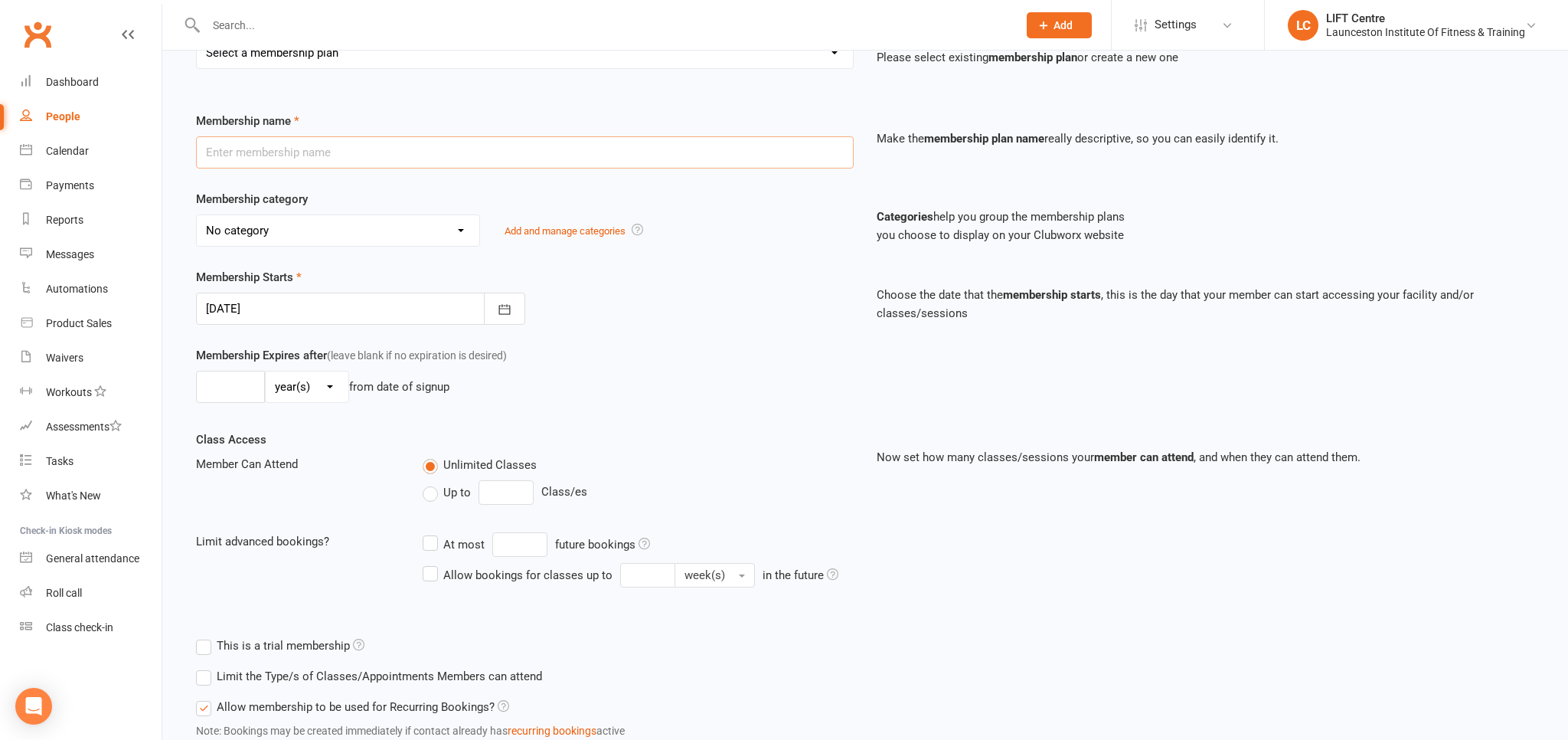
click at [483, 140] on input "text" at bounding box center [525, 152] width 658 height 33
click at [491, 158] on input "text" at bounding box center [525, 152] width 658 height 33
click at [467, 130] on div "Membership name" at bounding box center [525, 140] width 681 height 56
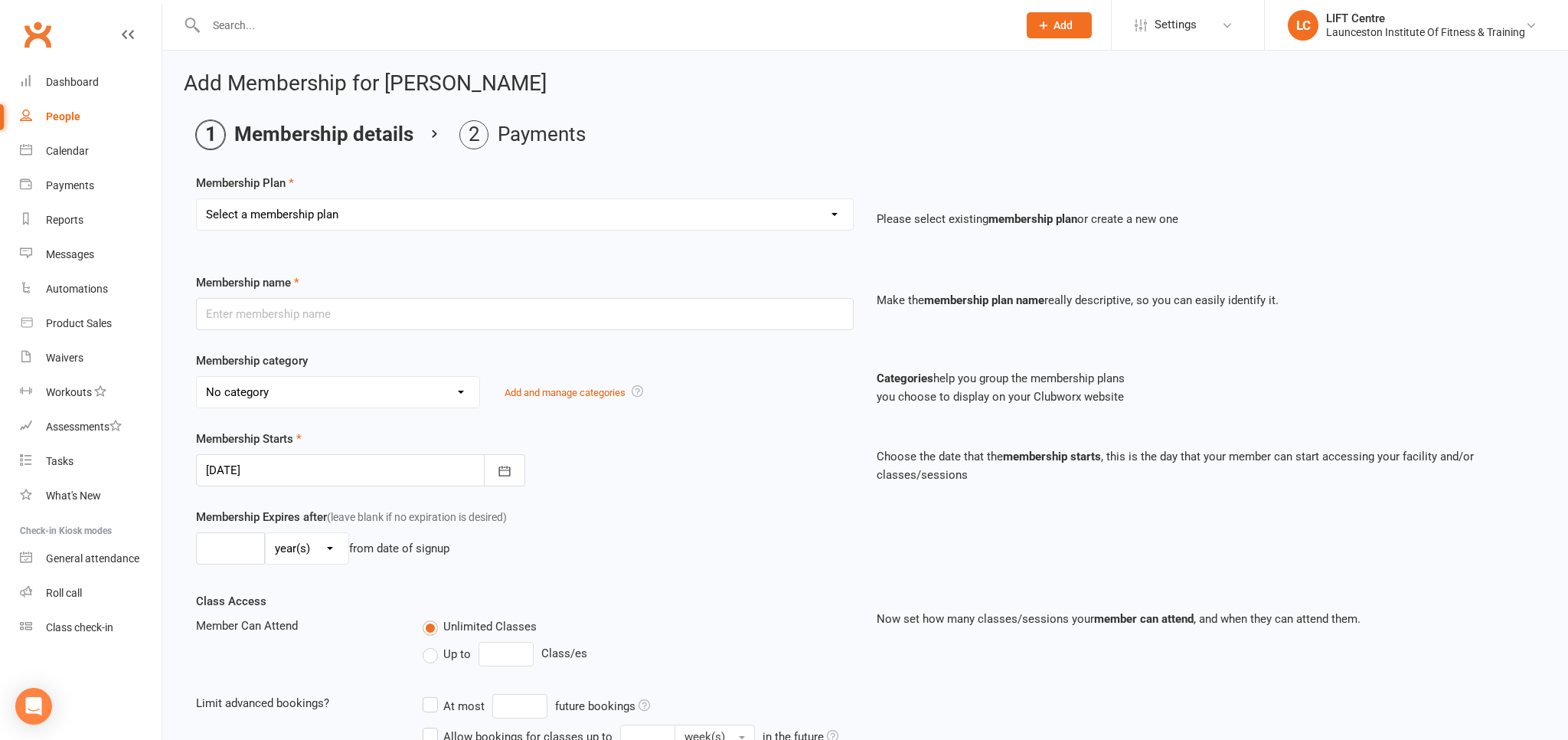
click at [197, 199] on select "Select a membership plan Create new Membership Plan 24/7 Gym Membership Pilates…" at bounding box center [525, 214] width 656 height 31
select select "31"
click option "Fitness Passport + Pilates Plus Membership" at bounding box center [0, 0] width 0 height 0
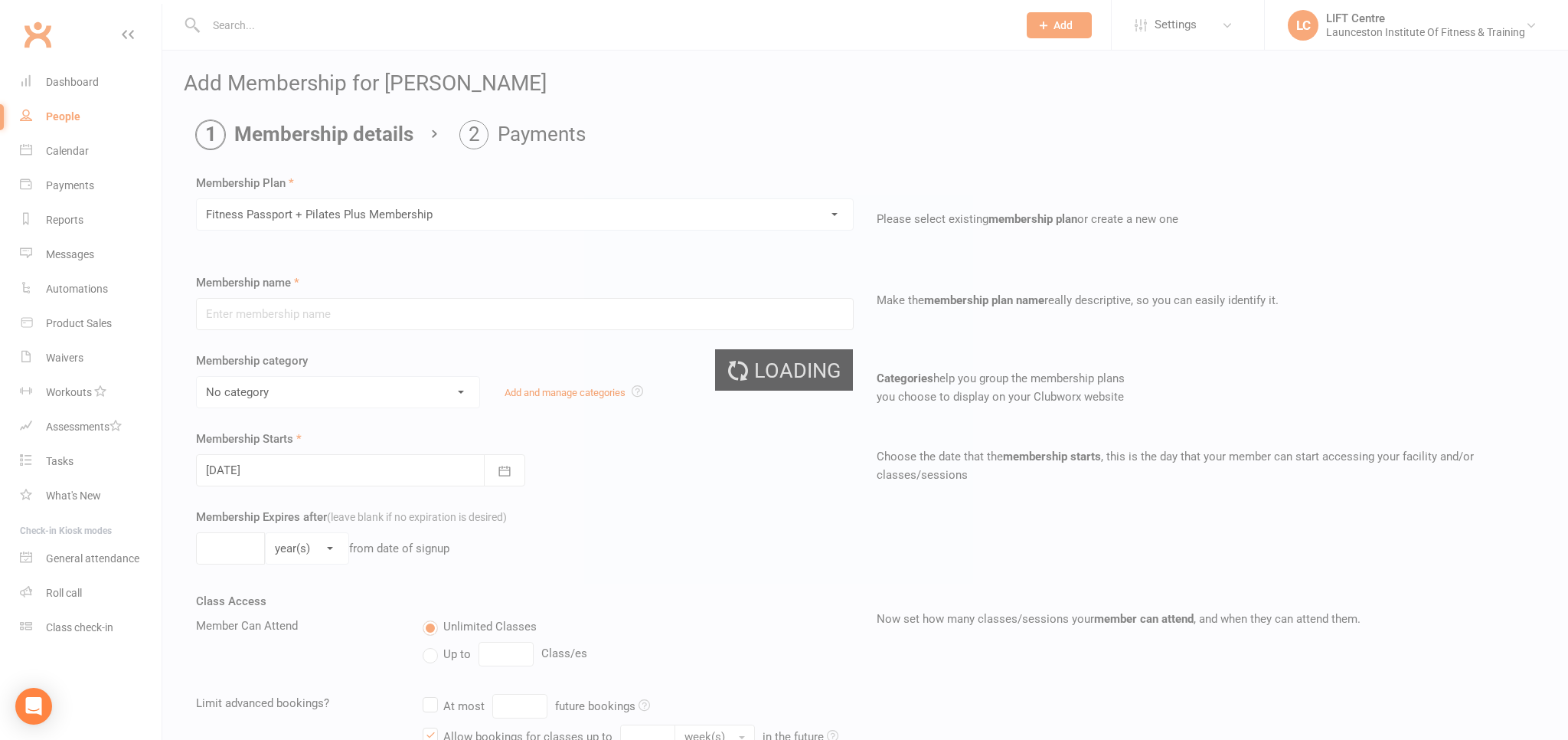
type input "Fitness Passport + Pilates Plus Membership"
select select "12"
type input "0"
type input "1"
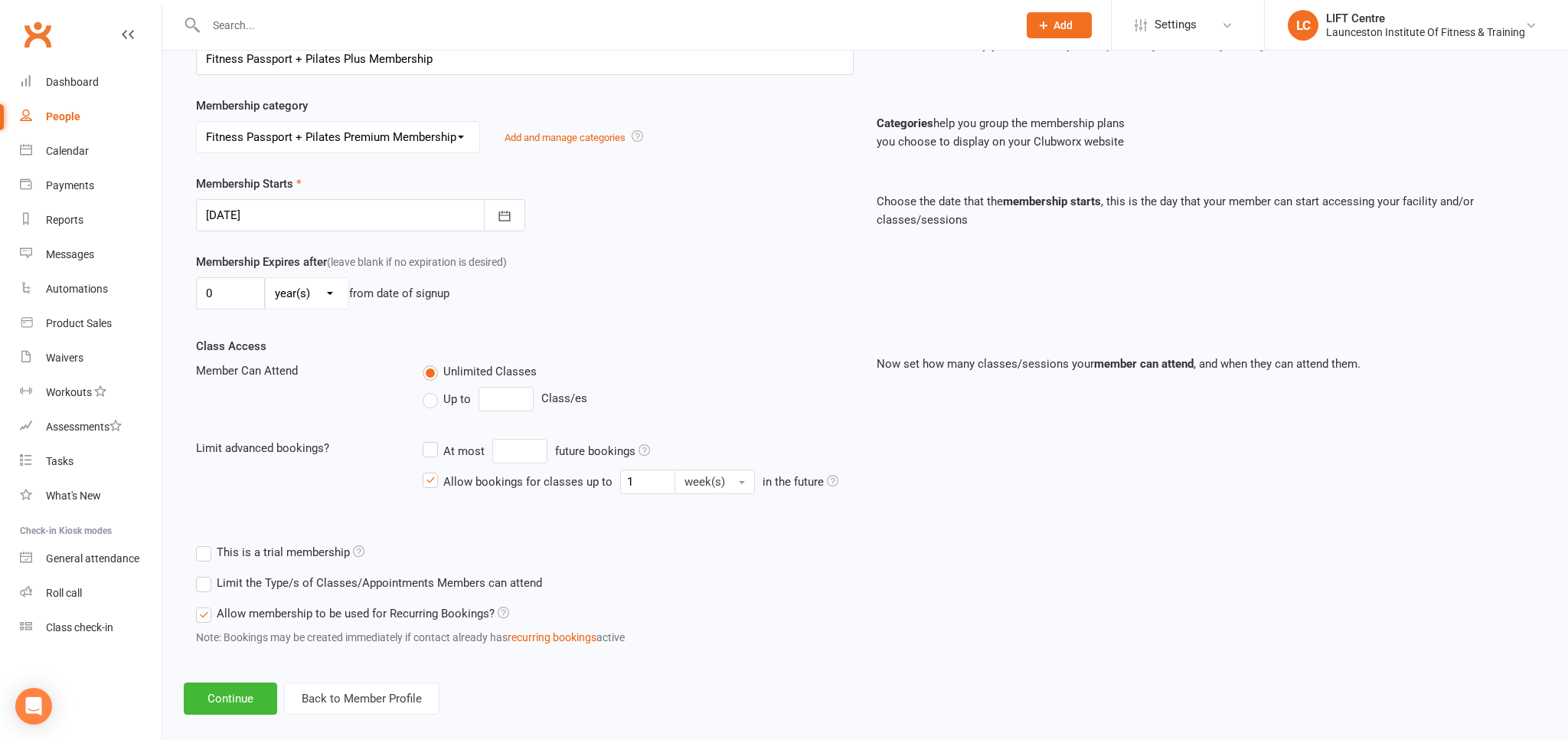
scroll to position [271, 0]
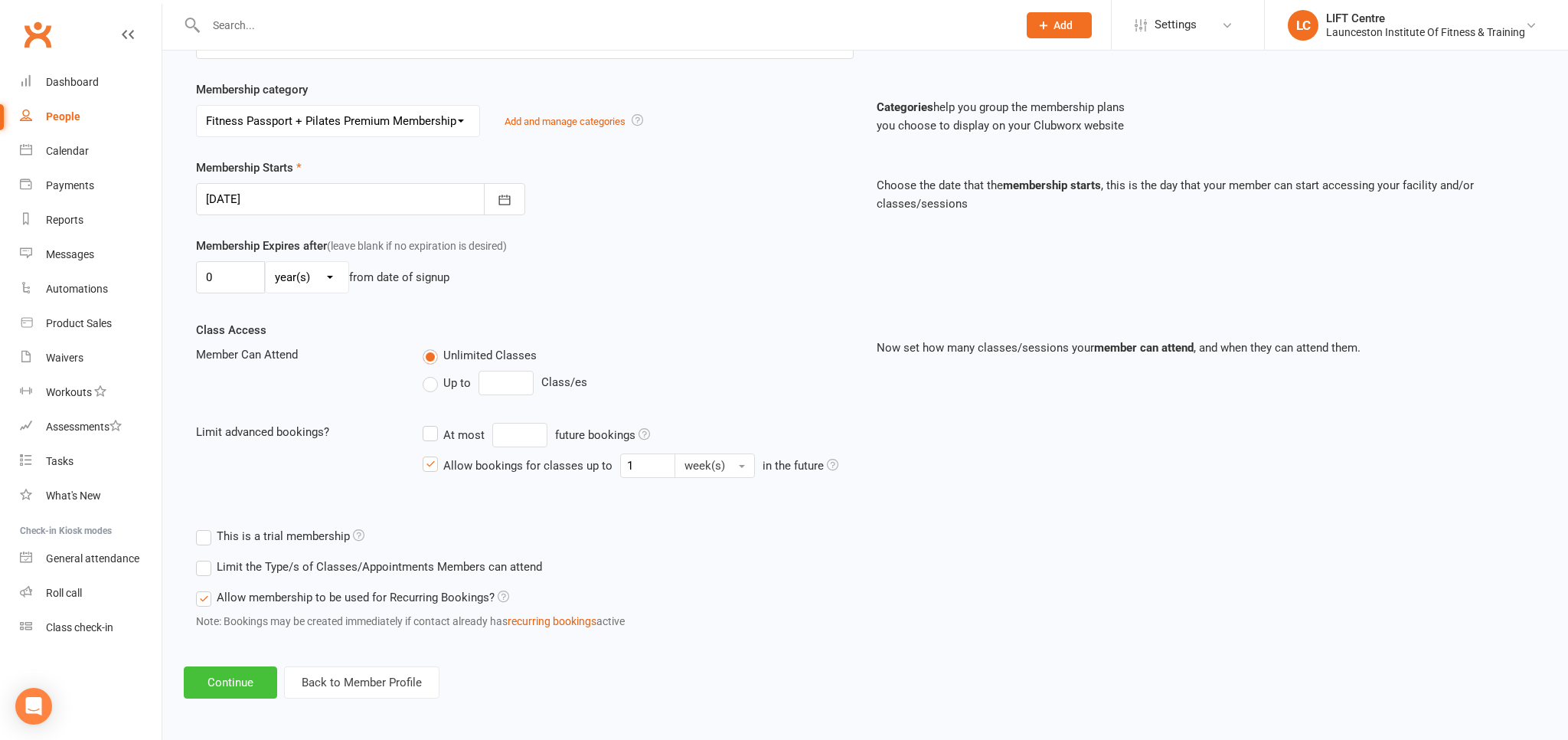
click at [233, 669] on button "Continue" at bounding box center [231, 683] width 94 height 33
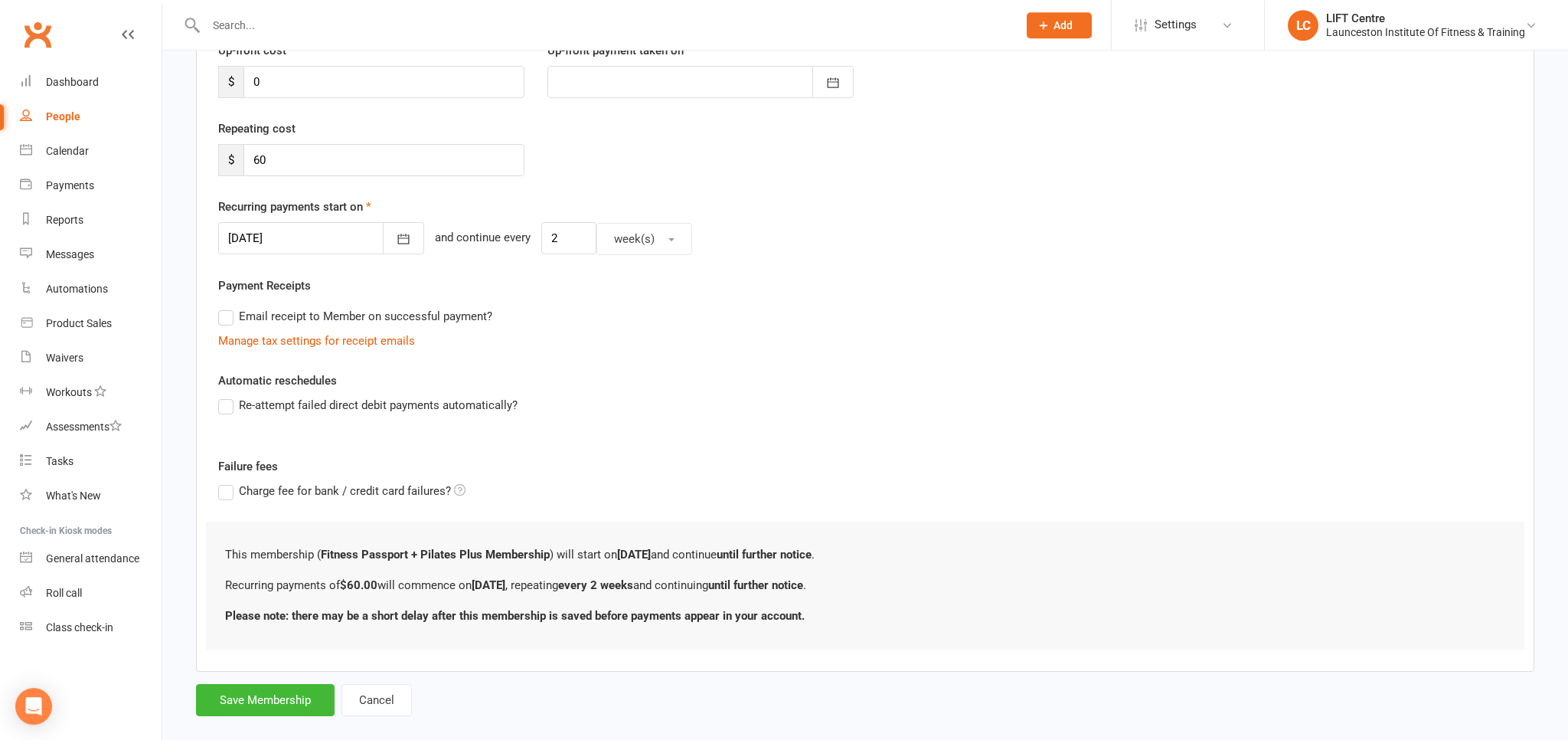
scroll to position [242, 0]
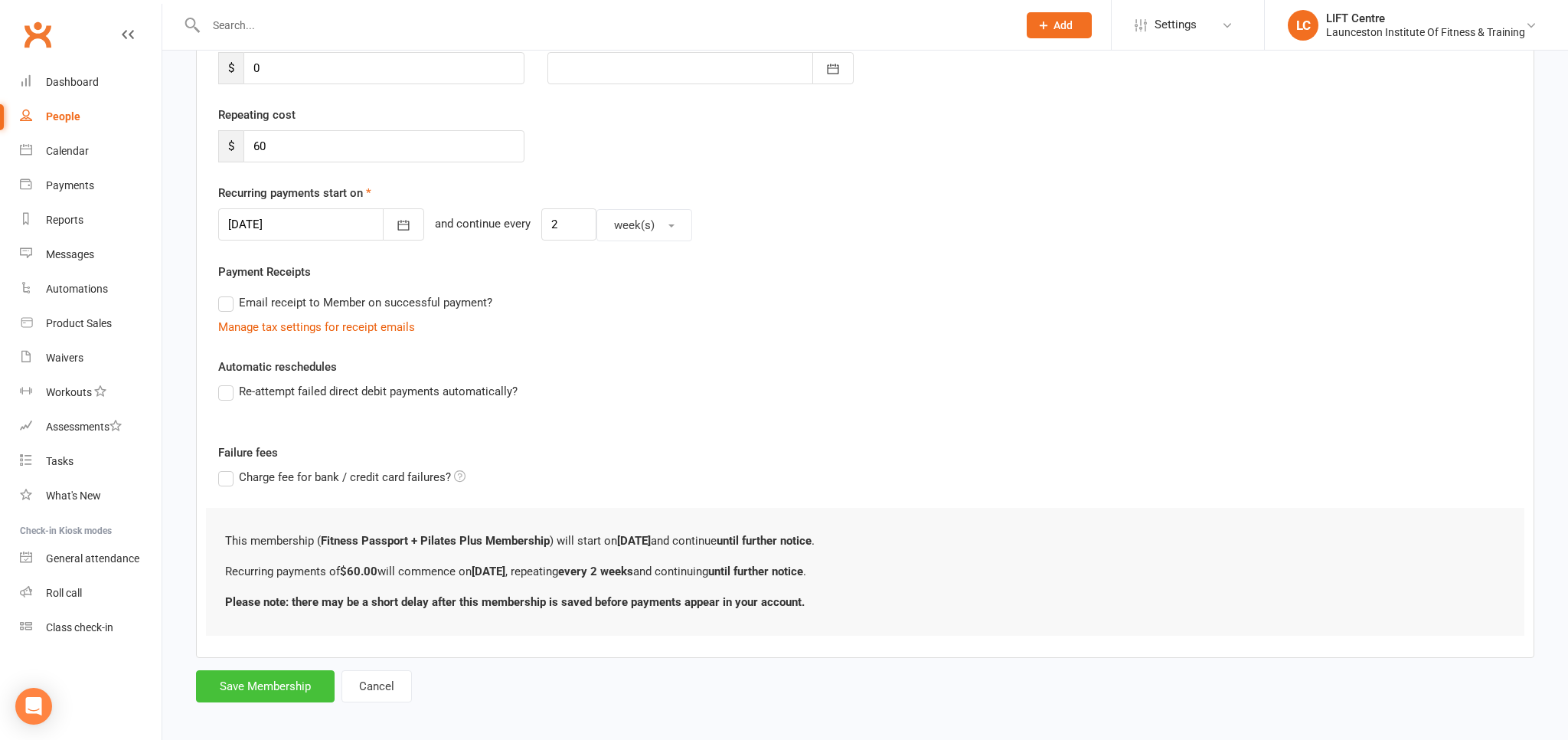
click at [274, 682] on button "Save Membership" at bounding box center [265, 686] width 139 height 33
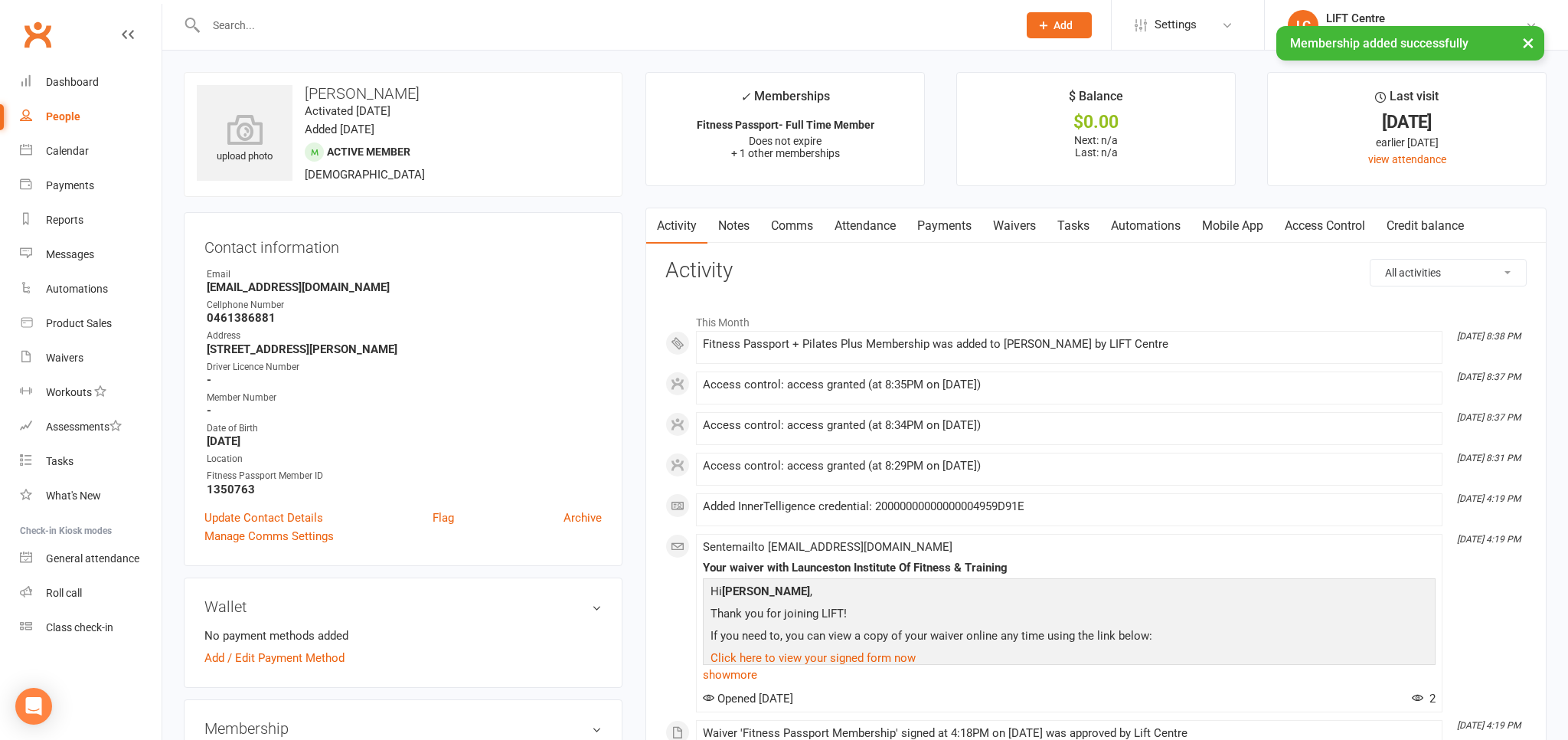
click at [1254, 227] on link "Mobile App" at bounding box center [1232, 226] width 82 height 35
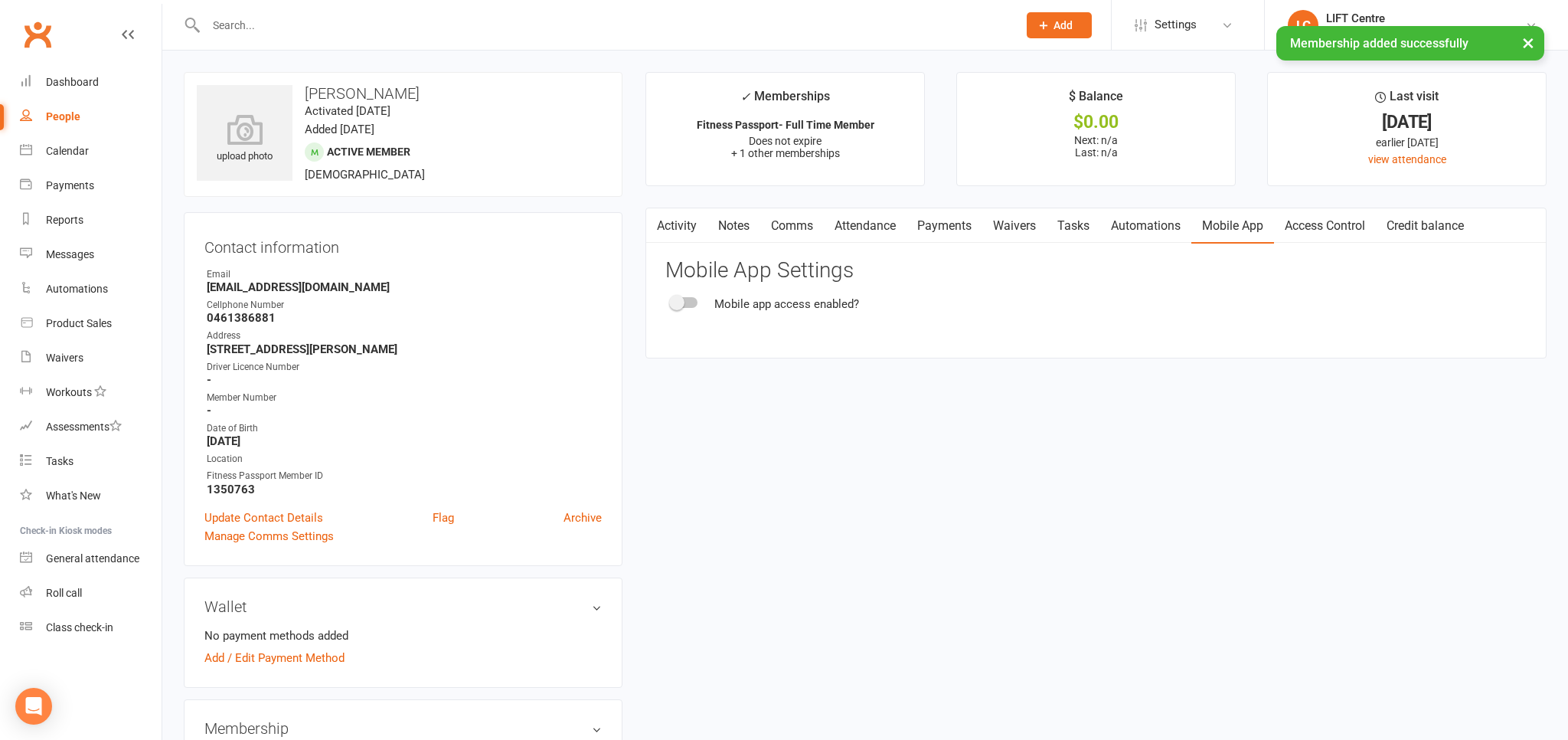
click at [697, 300] on div at bounding box center [683, 302] width 26 height 11
click at [671, 301] on input "checkbox" at bounding box center [671, 301] width 0 height 0
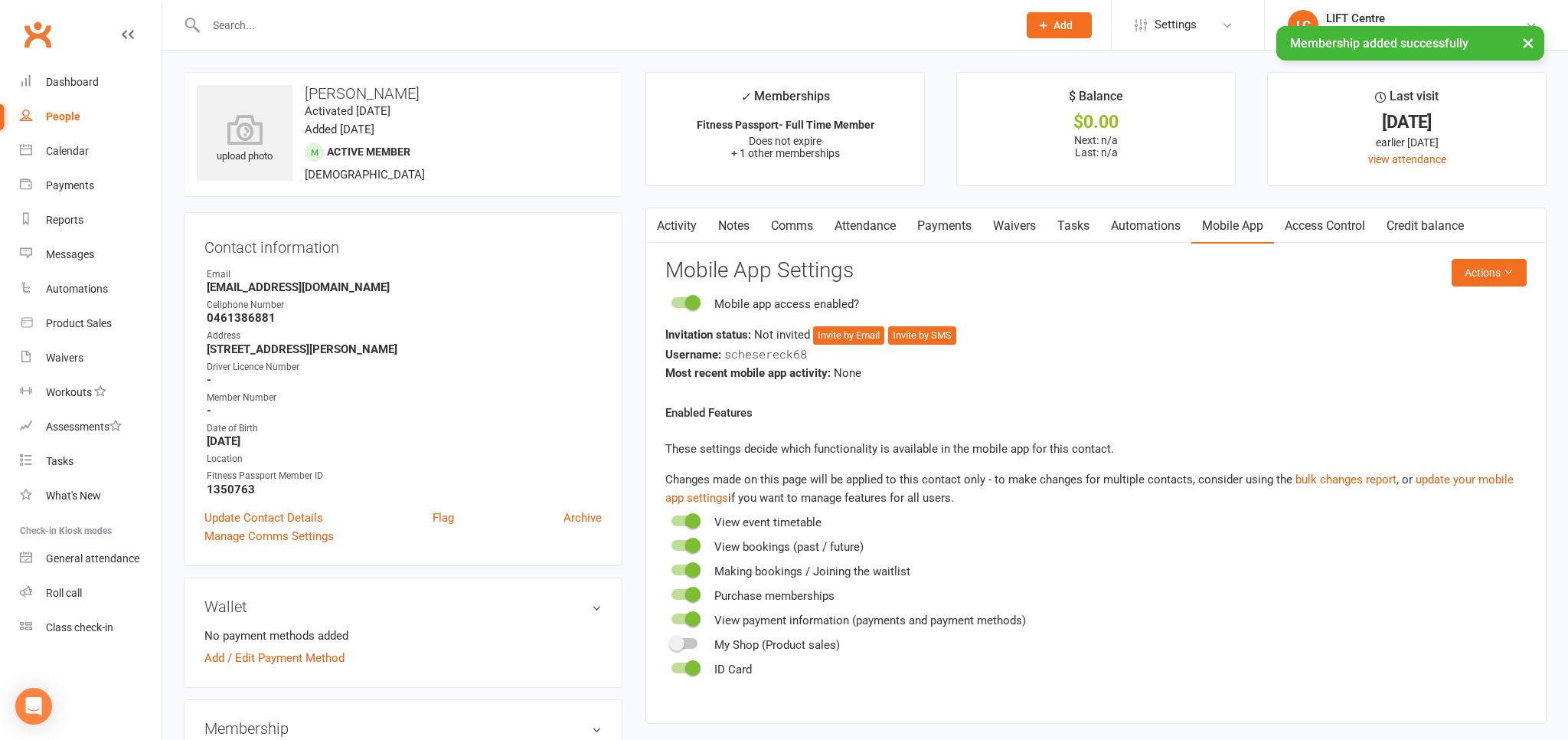
click at [1306, 235] on link "Access Control" at bounding box center [1325, 226] width 101 height 35
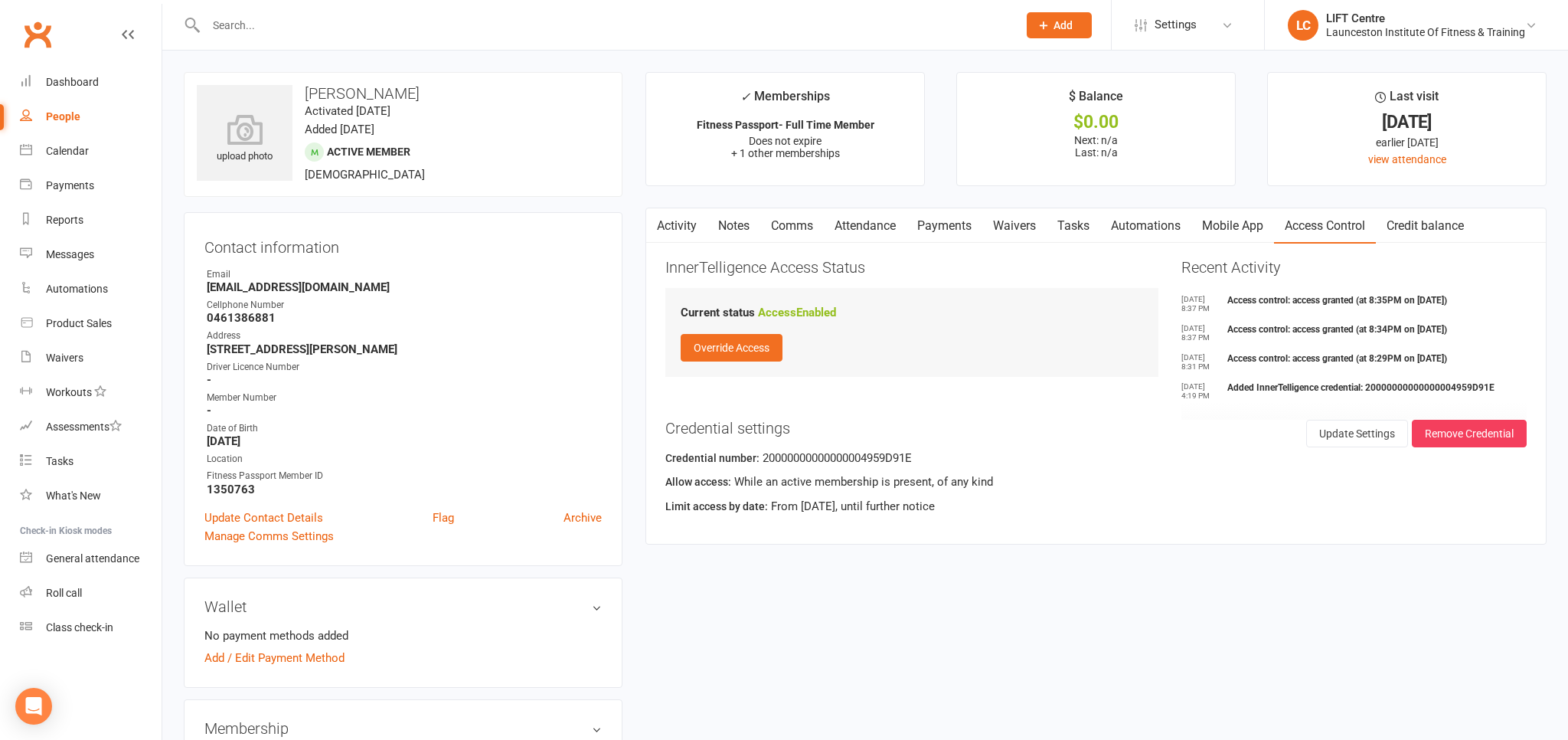
click at [1239, 220] on link "Mobile App" at bounding box center [1232, 226] width 82 height 35
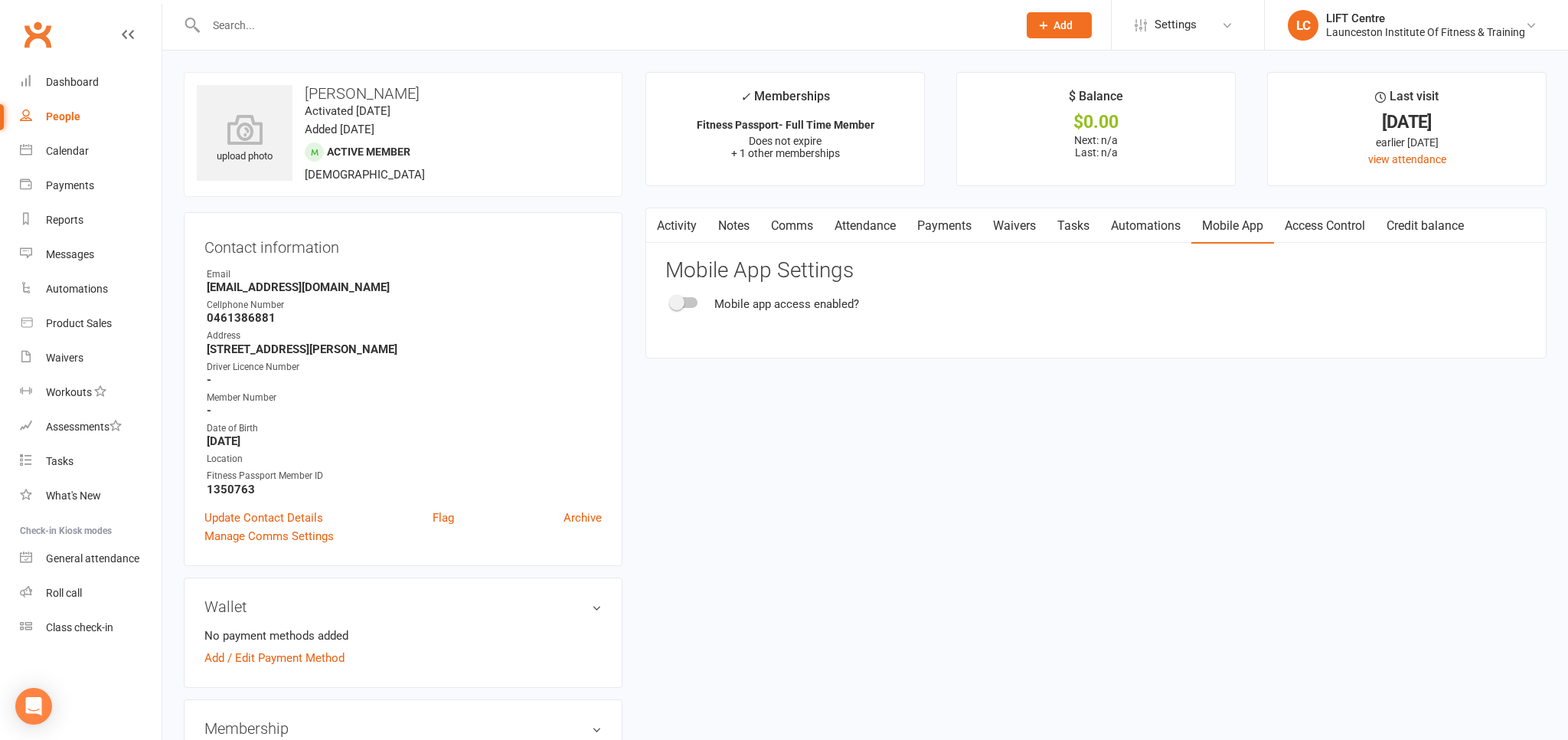
drag, startPoint x: 681, startPoint y: 316, endPoint x: 688, endPoint y: 298, distance: 19.3
click at [683, 316] on div "Activity Notes Comms Attendance Payments Waivers Tasks Automations Mobile App A…" at bounding box center [1095, 282] width 901 height 150
click at [689, 311] on div "Mobile app access enabled?" at bounding box center [1096, 303] width 862 height 18
click at [688, 298] on div at bounding box center [683, 302] width 26 height 11
click at [671, 301] on input "checkbox" at bounding box center [671, 301] width 0 height 0
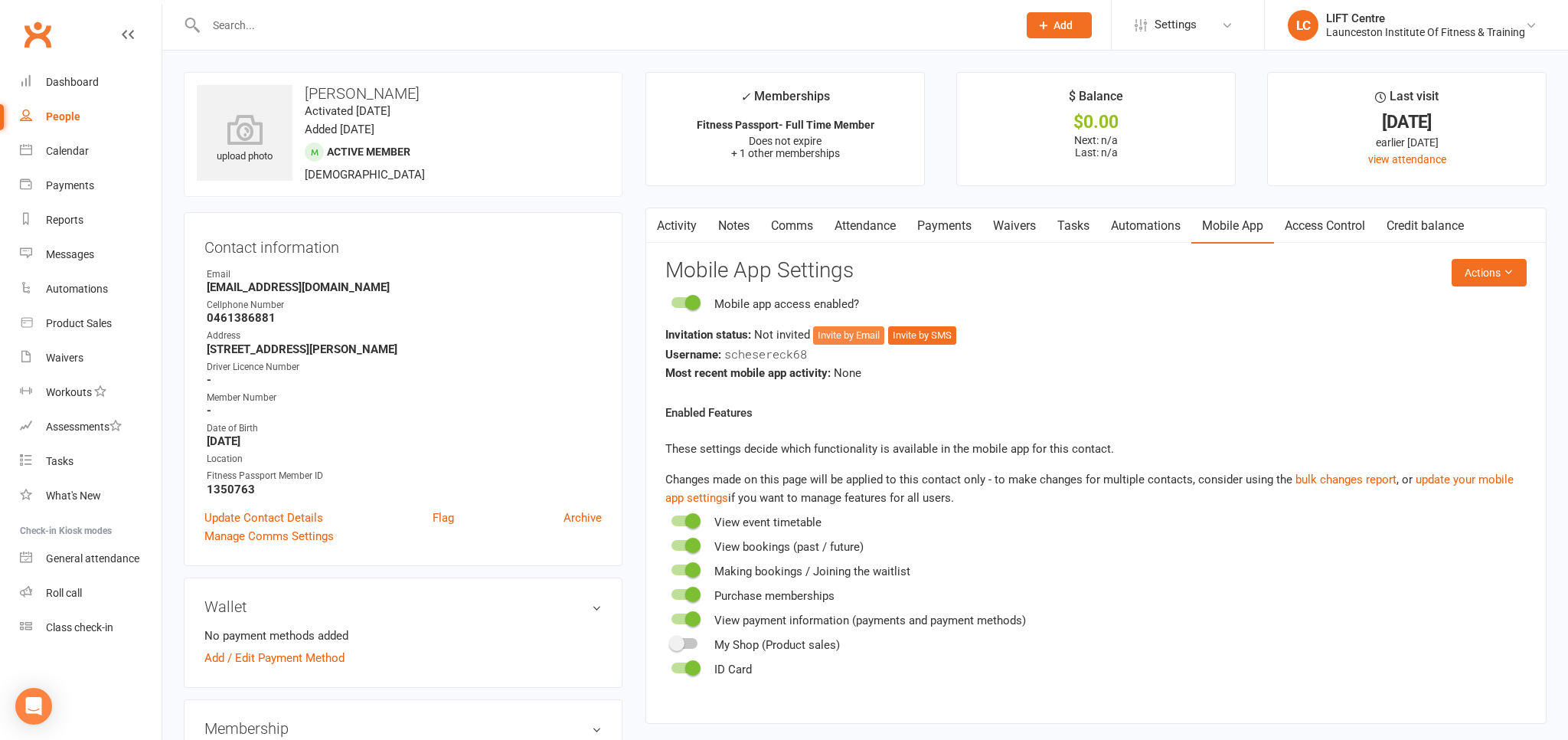
click at [834, 329] on button "Invite by Email" at bounding box center [848, 335] width 71 height 18
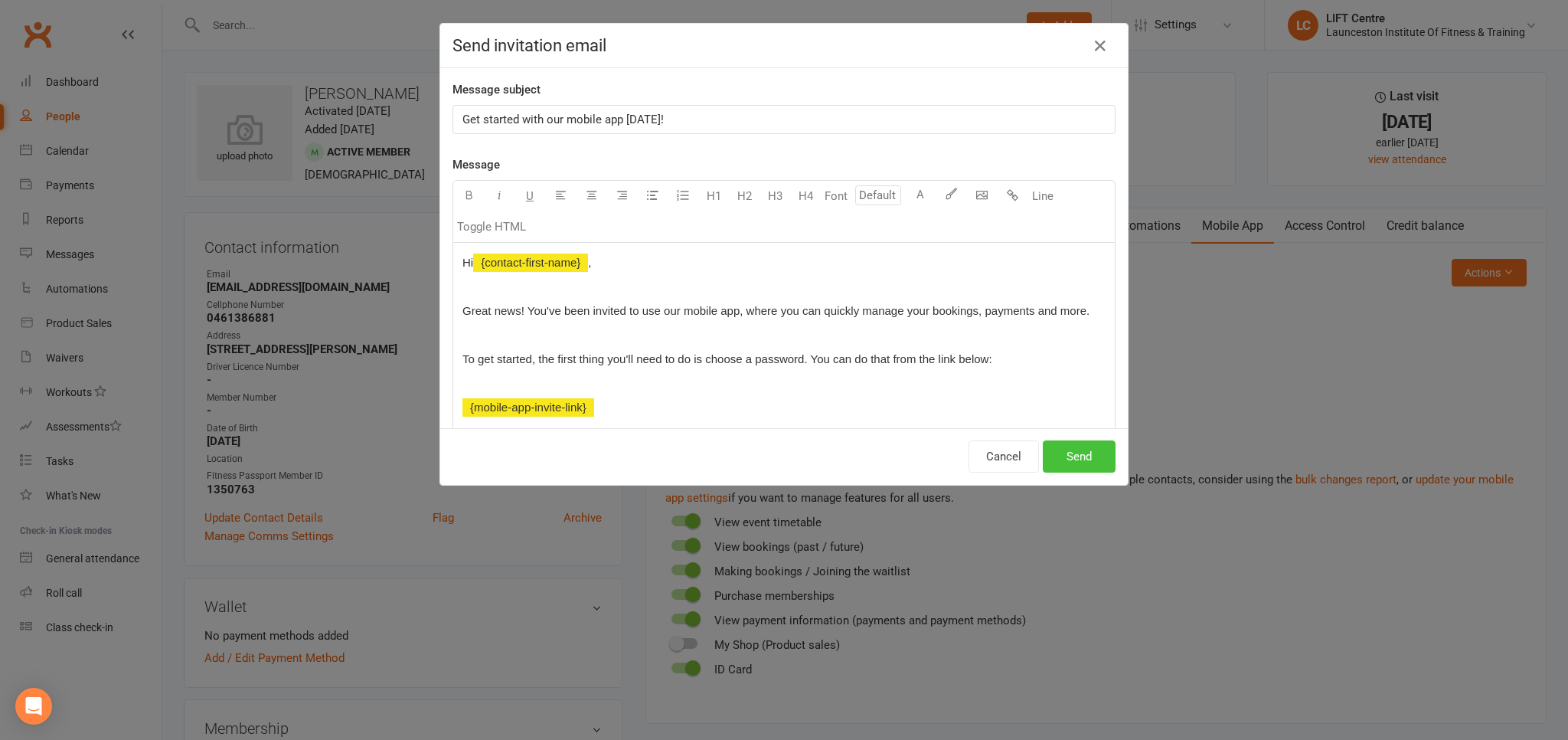
click at [1085, 455] on button "Send" at bounding box center [1079, 457] width 73 height 33
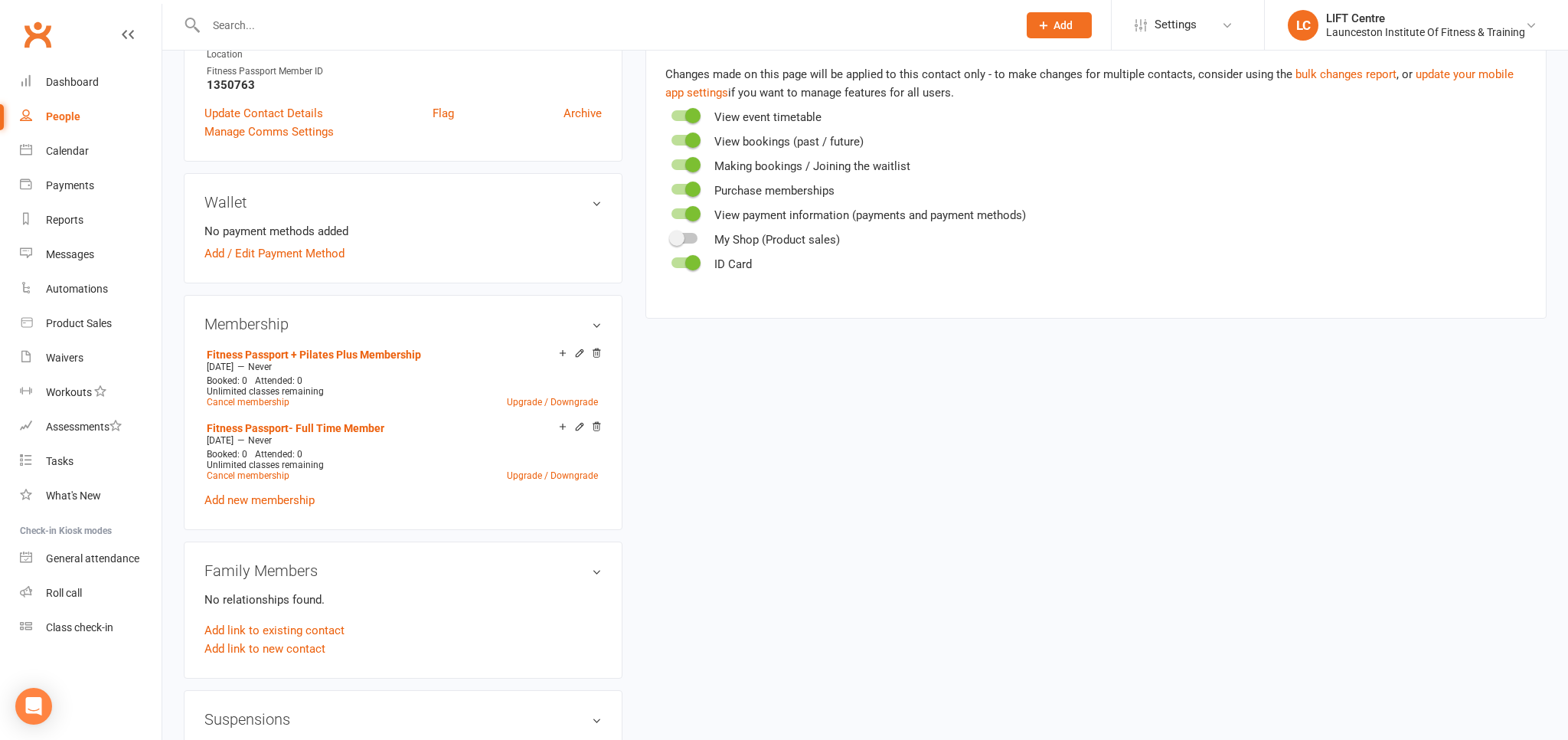
scroll to position [80, 0]
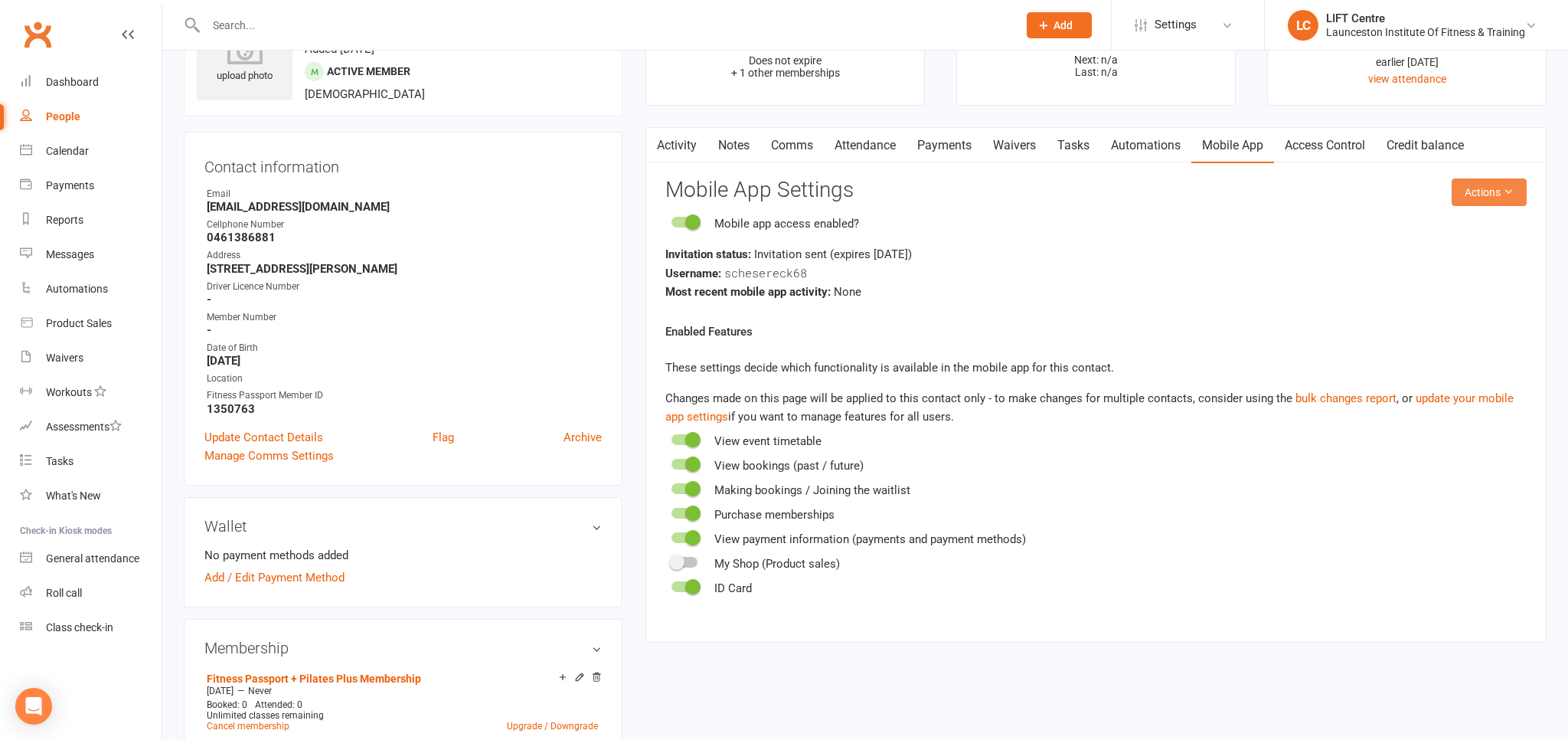
click at [1512, 201] on button "Actions" at bounding box center [1489, 191] width 75 height 28
click at [1400, 229] on link "Send invitation email" at bounding box center [1450, 226] width 151 height 31
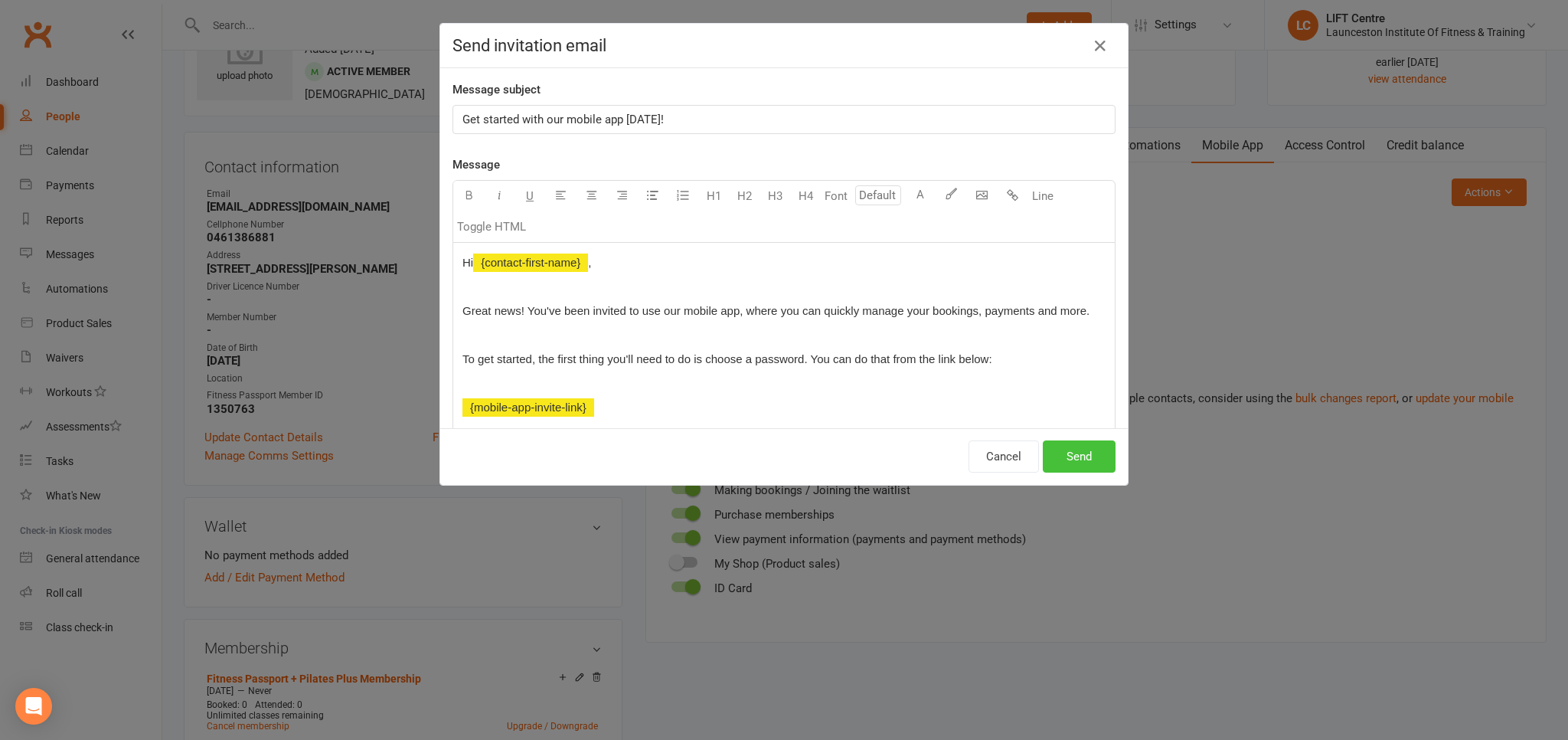
click at [1088, 448] on button "Send" at bounding box center [1079, 457] width 73 height 33
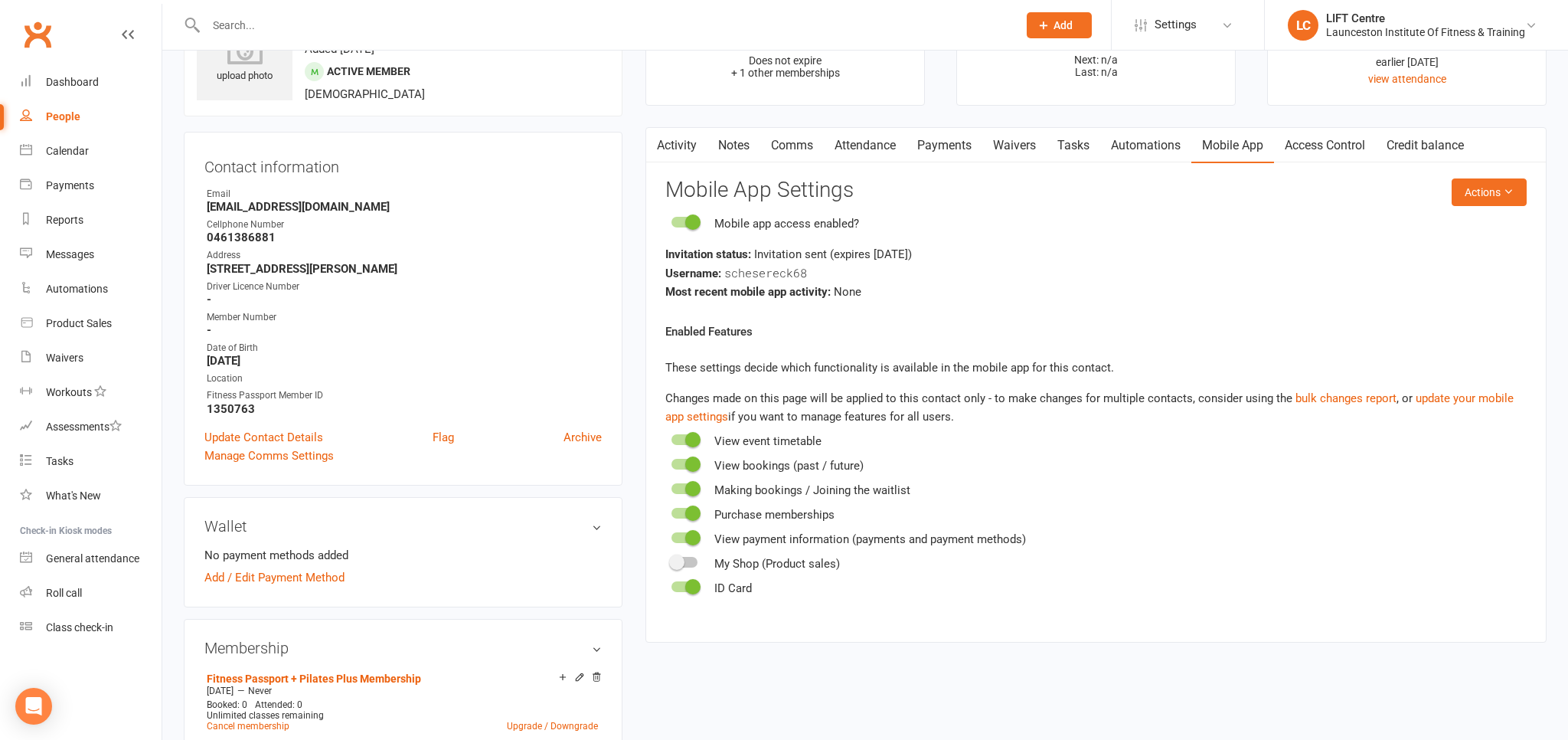
scroll to position [0, 0]
